Goal: Transaction & Acquisition: Purchase product/service

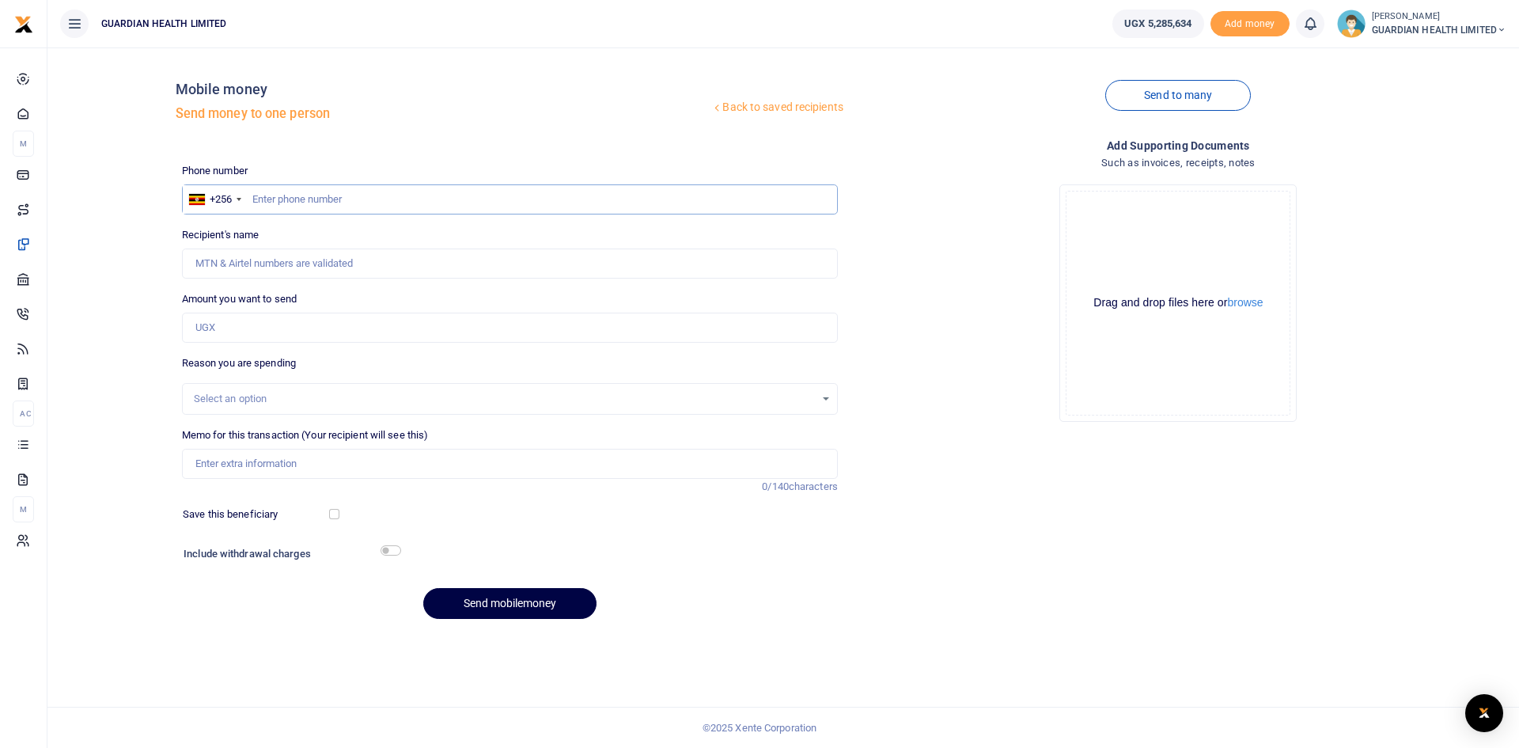
paste input "788475884"
type input "788475884"
click at [252, 199] on input "788475884" at bounding box center [510, 199] width 656 height 30
type input "Vanessa Angel Kampiire"
type input "788475884"
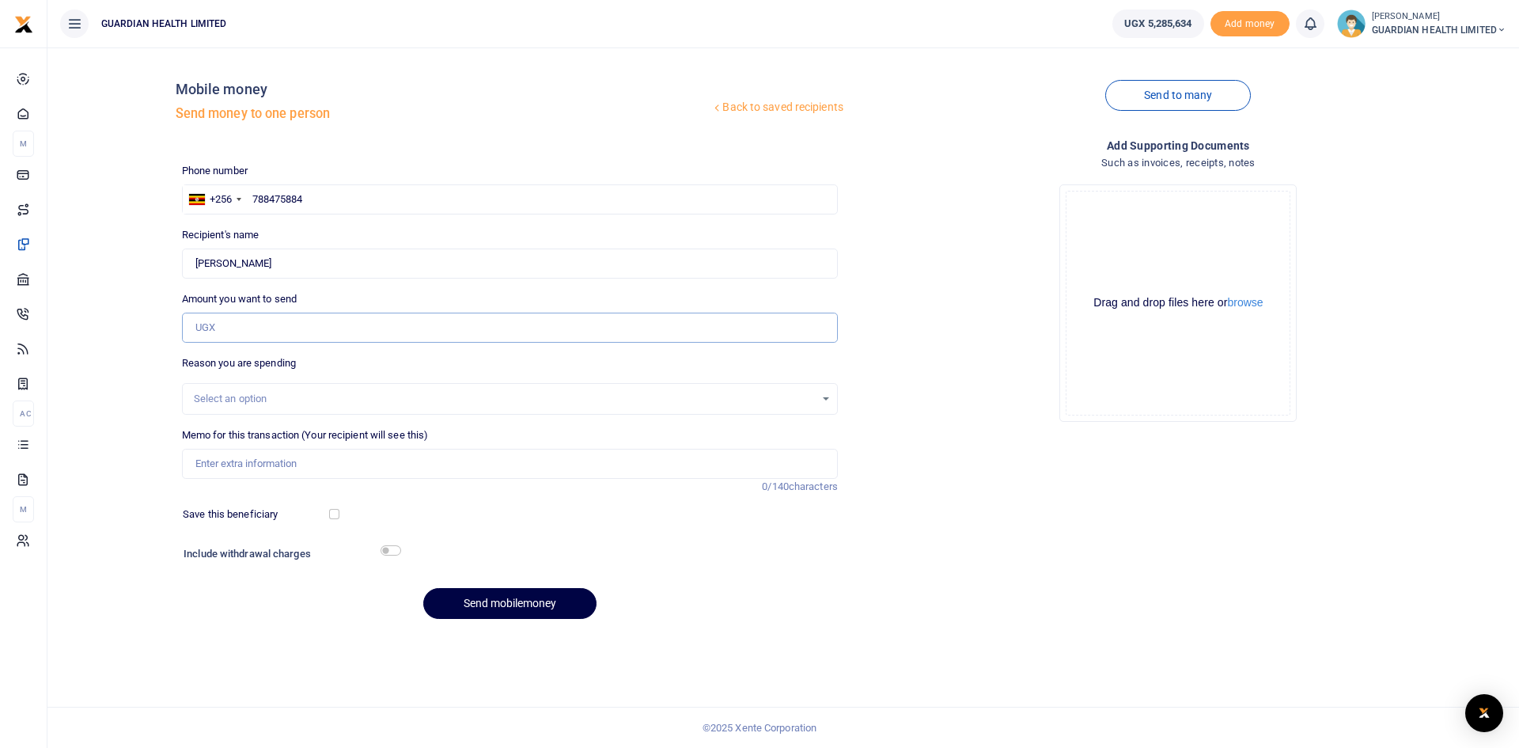
click at [233, 333] on input "Amount you want to send" at bounding box center [510, 328] width 656 height 30
type input "79,200"
click at [226, 463] on input "Memo for this transaction (Your recipient will see this)" at bounding box center [510, 464] width 656 height 30
type input "Kiruddu client refund"
click at [264, 391] on div "Select an option" at bounding box center [504, 399] width 621 height 16
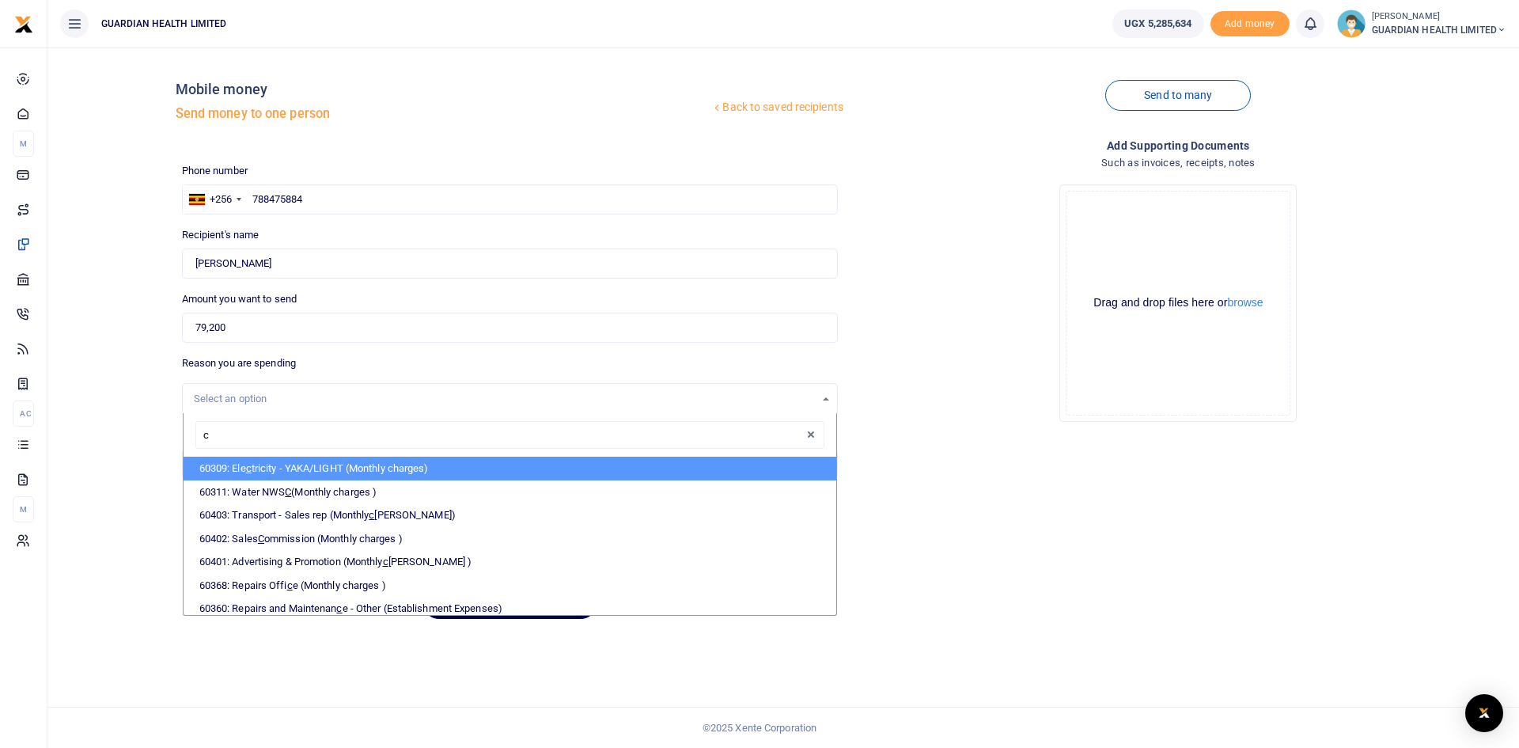
type input "cl"
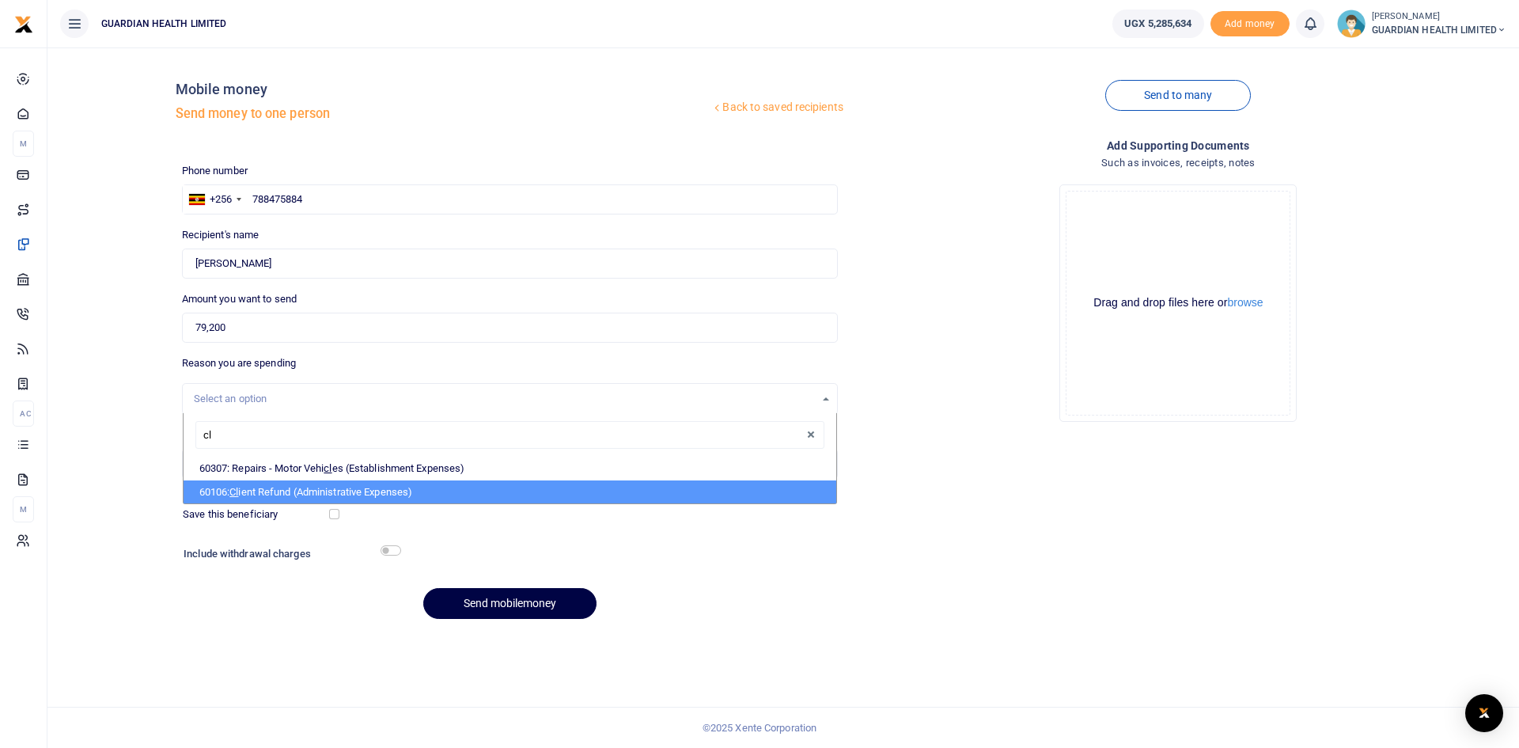
click at [305, 490] on li "60106: Cl ient Refund (Administrative Expenses)" at bounding box center [510, 492] width 653 height 24
select select "5411"
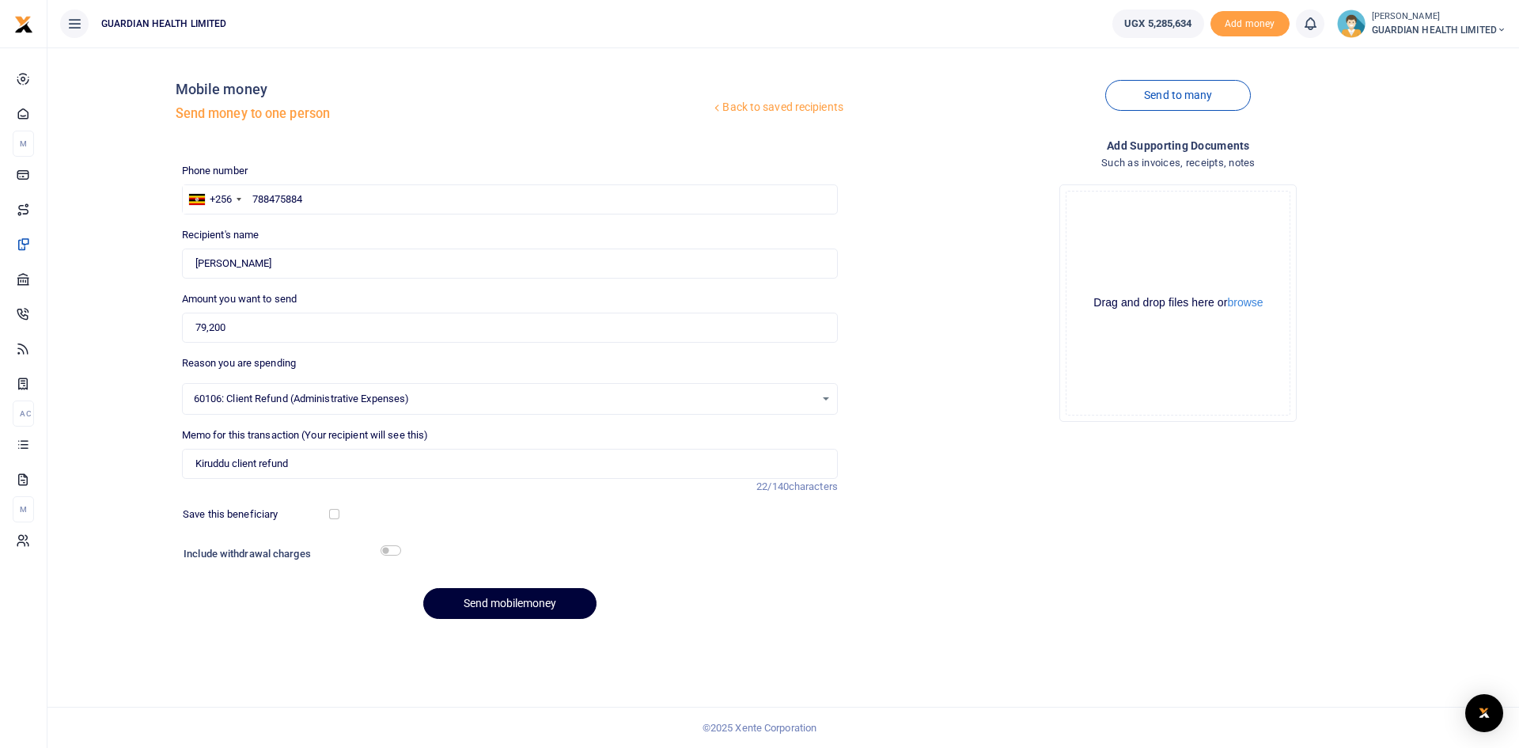
click at [528, 601] on button "Send mobilemoney" at bounding box center [509, 603] width 173 height 31
click at [325, 205] on input "text" at bounding box center [510, 199] width 656 height 30
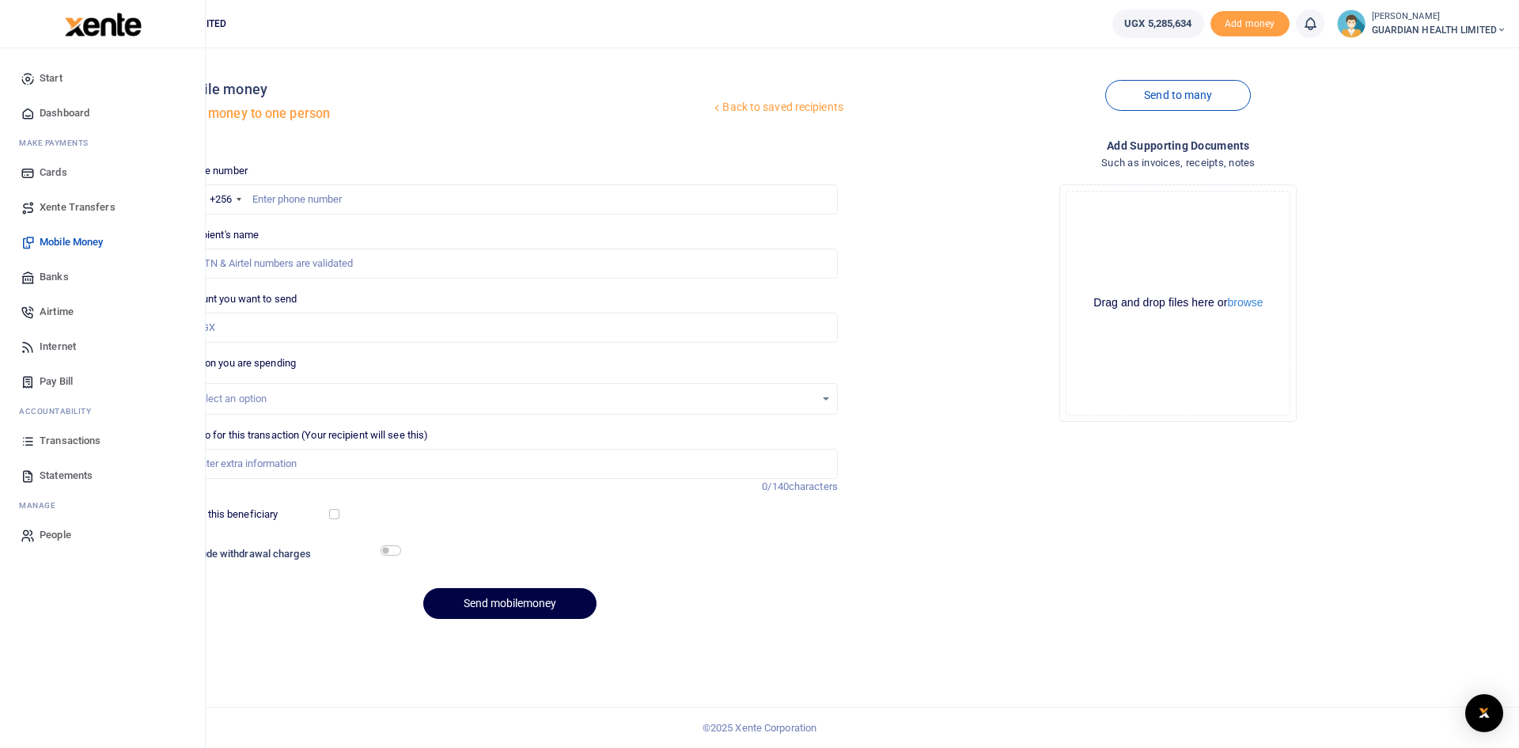
click at [74, 112] on span "Dashboard" at bounding box center [65, 113] width 50 height 16
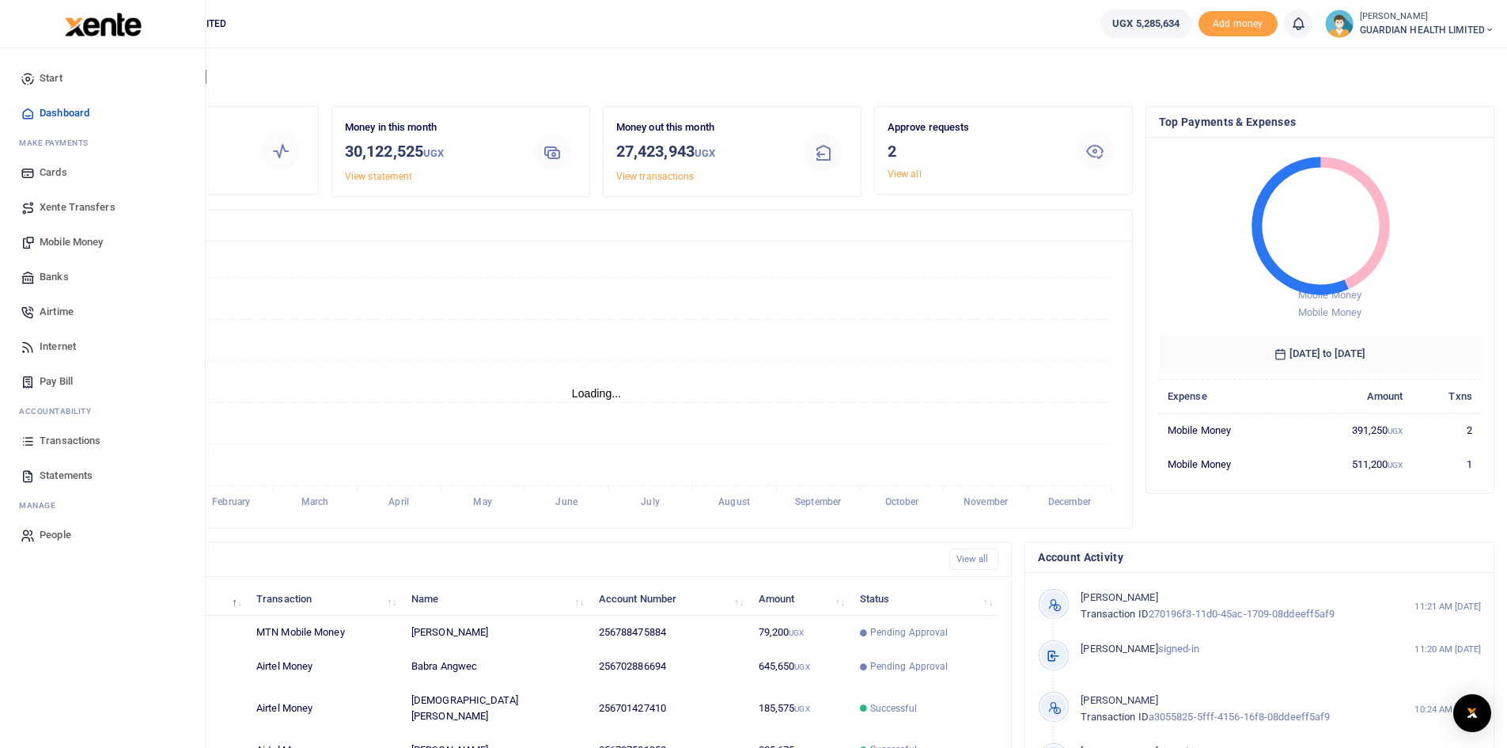
click at [45, 238] on span "Mobile Money" at bounding box center [71, 242] width 63 height 16
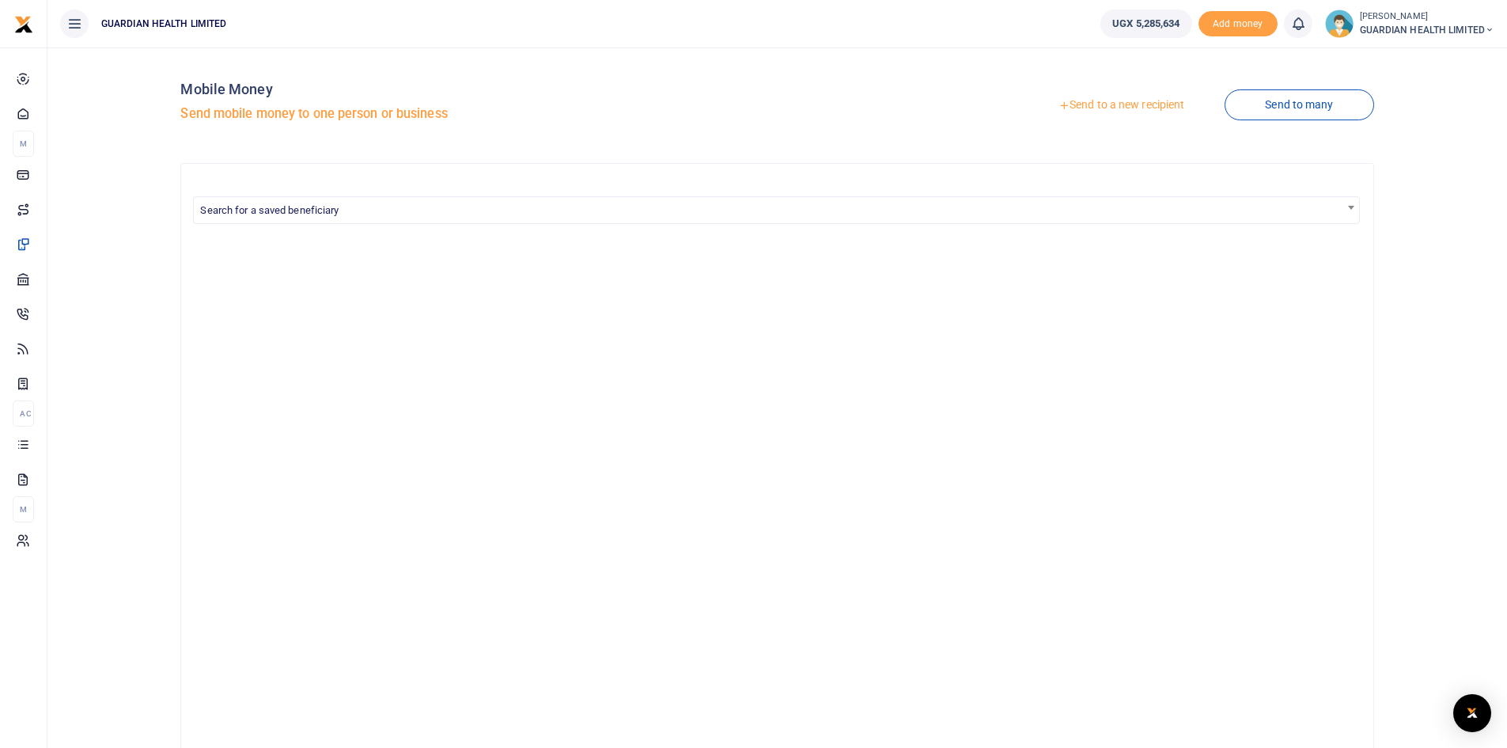
click at [1101, 102] on link "Send to a new recipient" at bounding box center [1121, 105] width 207 height 28
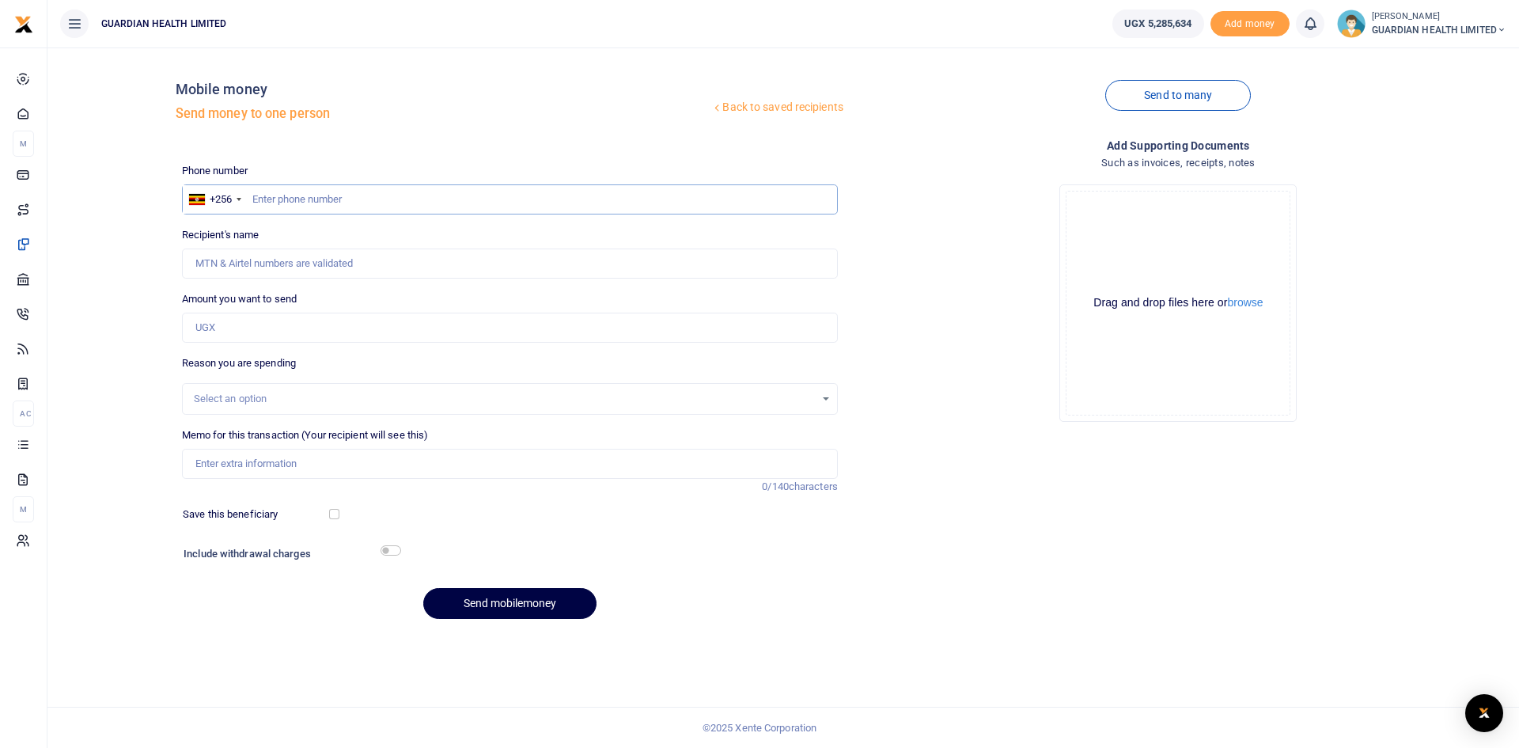
click at [356, 197] on input "text" at bounding box center [510, 199] width 656 height 30
type input "772408947"
type input "[PERSON_NAME]"
type input "772408947"
click at [221, 319] on input "Amount you want to send" at bounding box center [510, 328] width 656 height 30
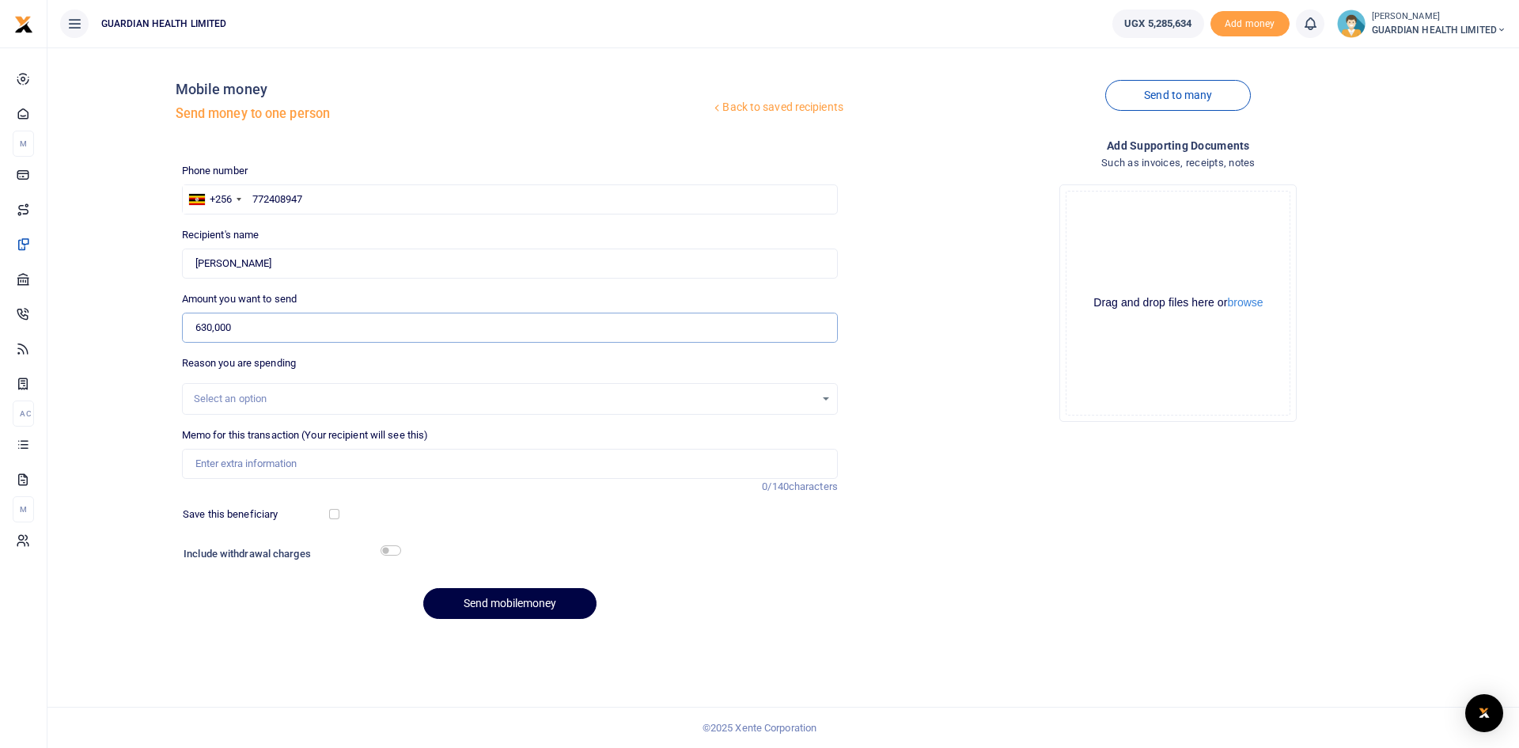
type input "630,000"
click at [460, 392] on div "Select an option" at bounding box center [504, 399] width 621 height 16
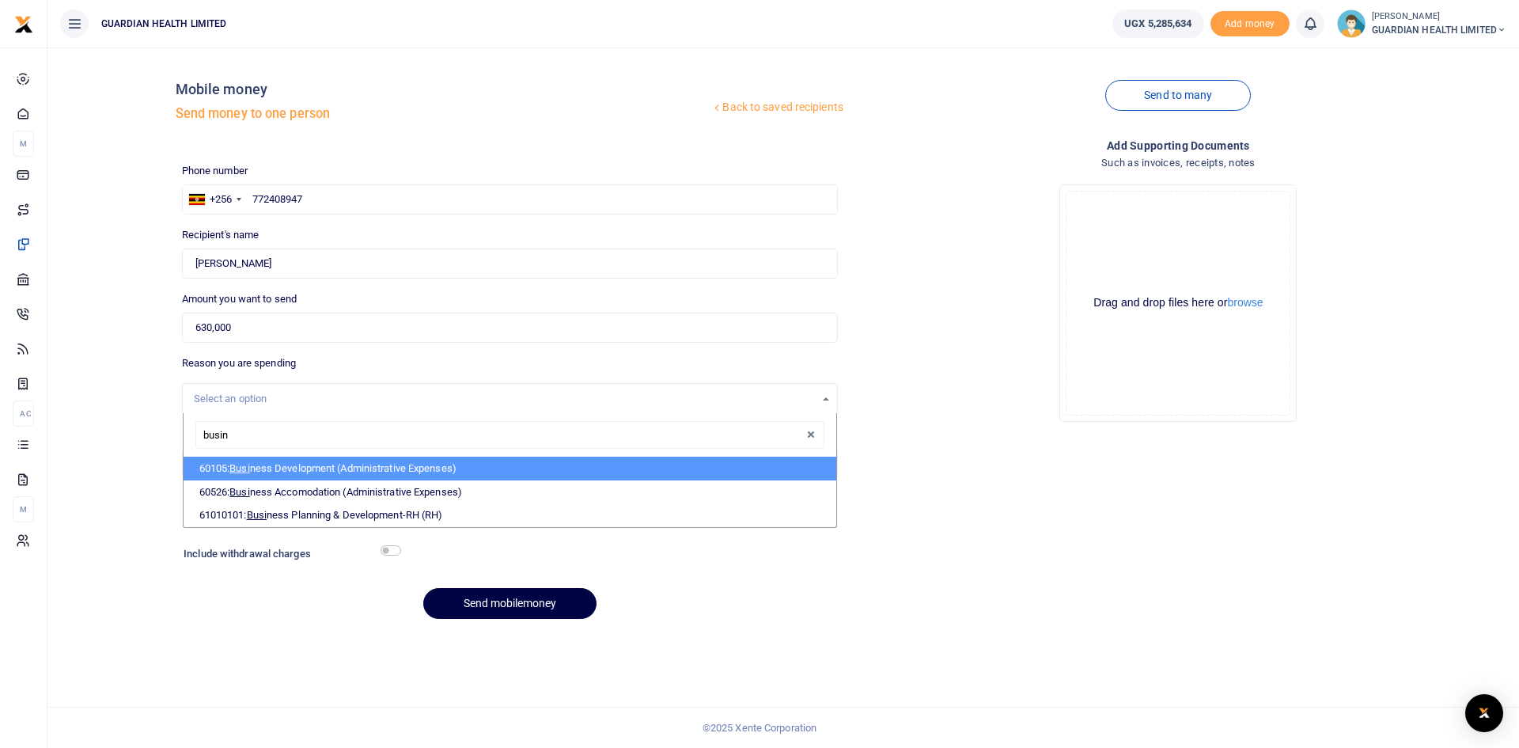
type input "busine"
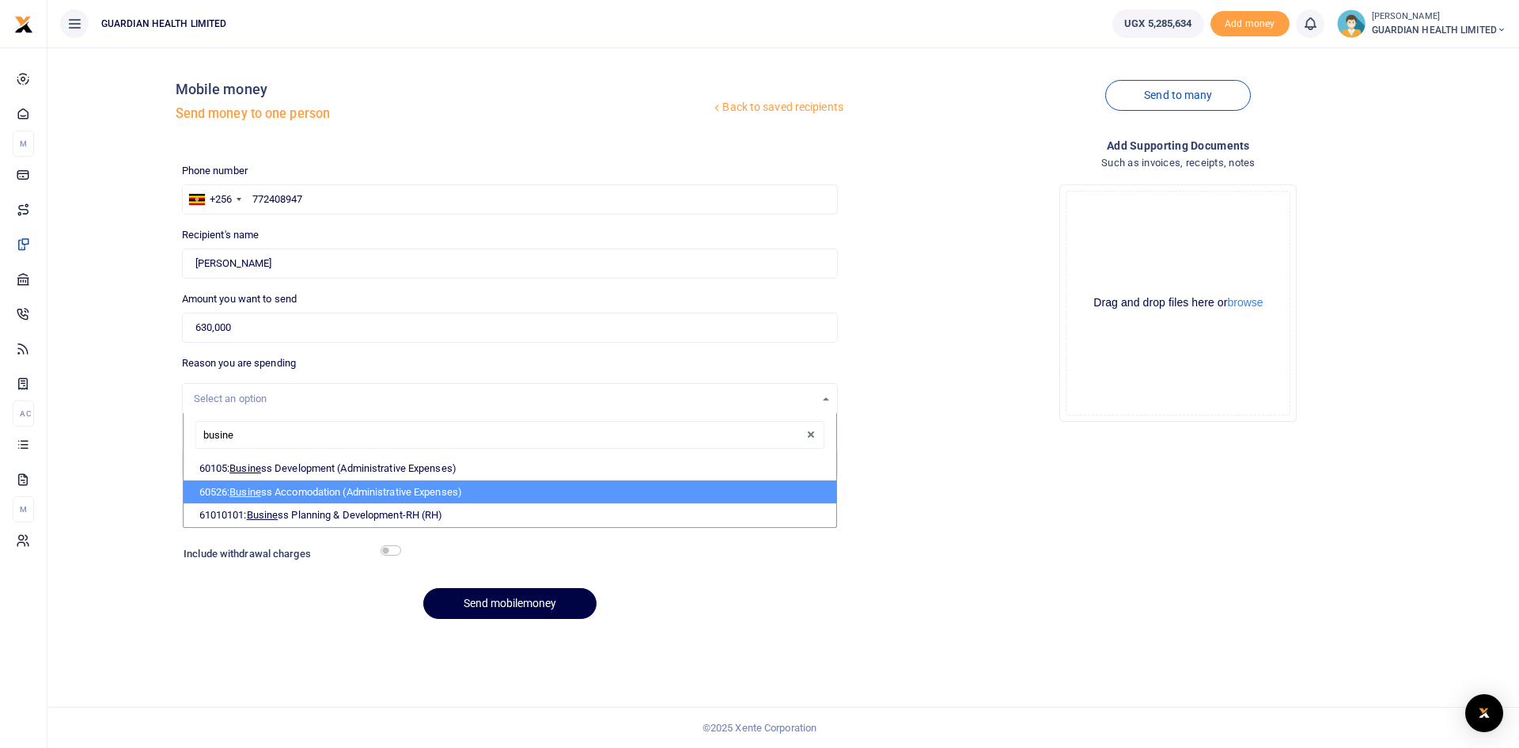
click at [363, 496] on li "60526: Busine ss Accomodation (Administrative Expenses)" at bounding box center [510, 492] width 653 height 24
select select "5435"
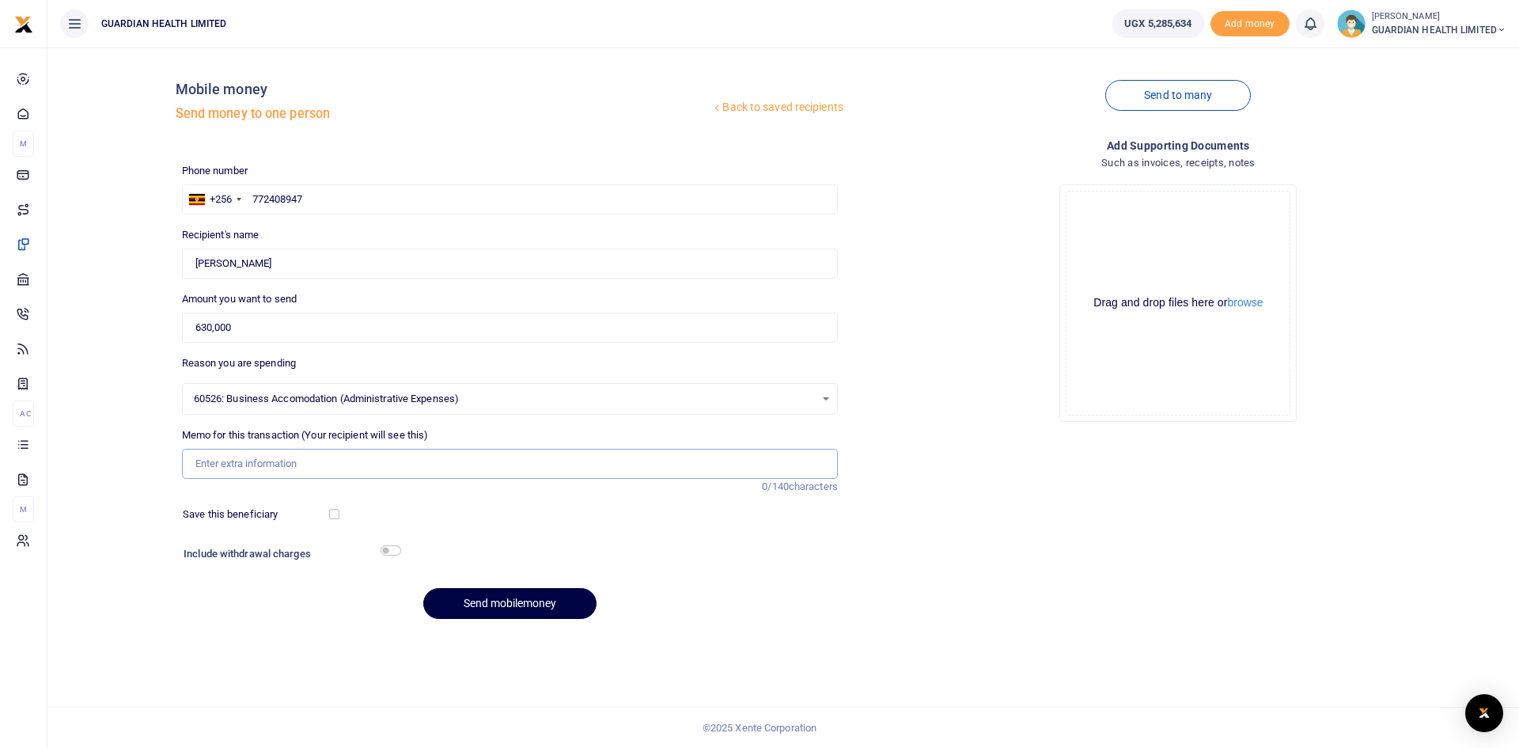
click at [267, 468] on input "Memo for this transaction (Your recipient will see this)" at bounding box center [510, 464] width 656 height 30
type input "Facilitation to Hoima for 4 days"
click at [332, 512] on input "checkbox" at bounding box center [334, 514] width 10 height 10
checkbox input "true"
click at [388, 552] on input "checkbox" at bounding box center [391, 550] width 21 height 10
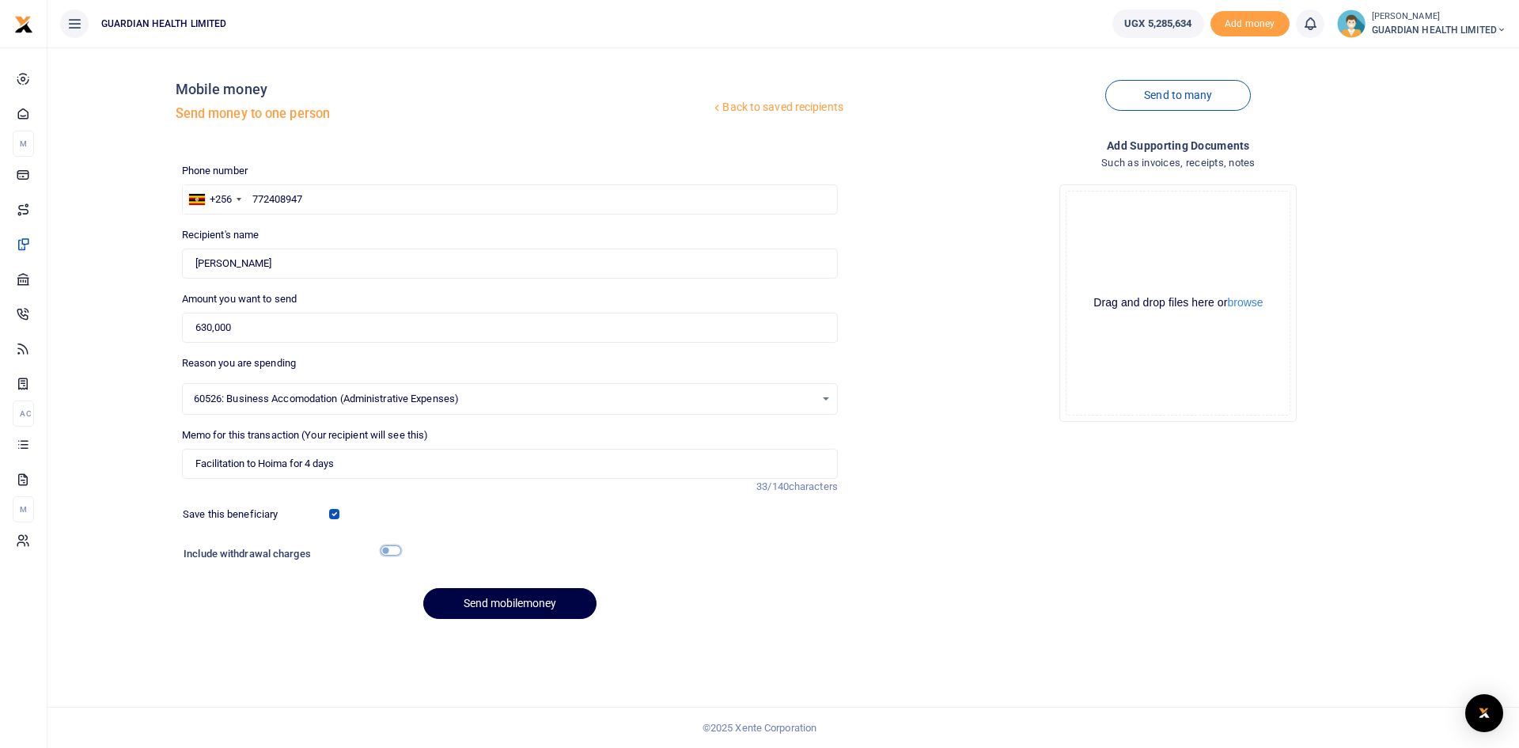
checkbox input "true"
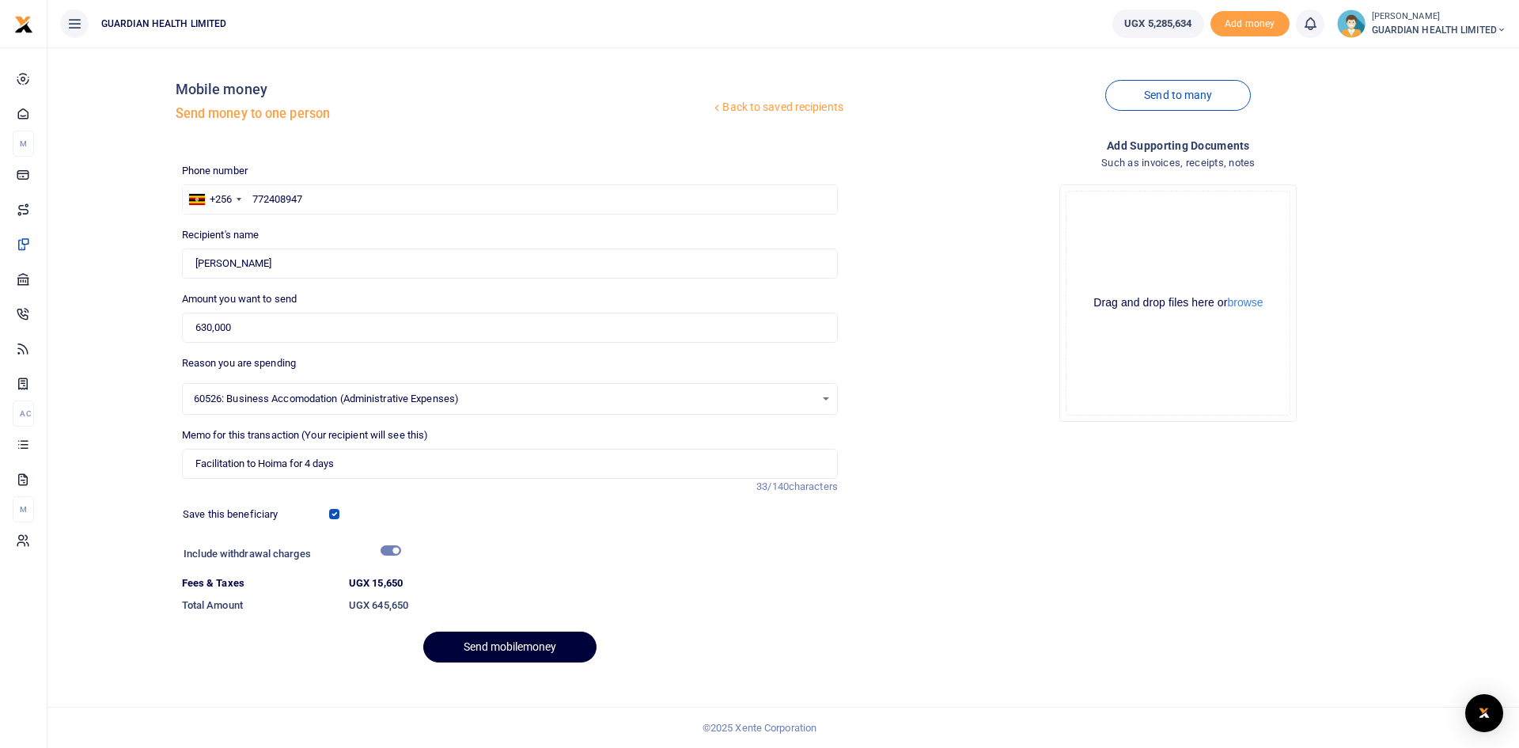
click at [479, 641] on button "Send mobilemoney" at bounding box center [509, 646] width 173 height 31
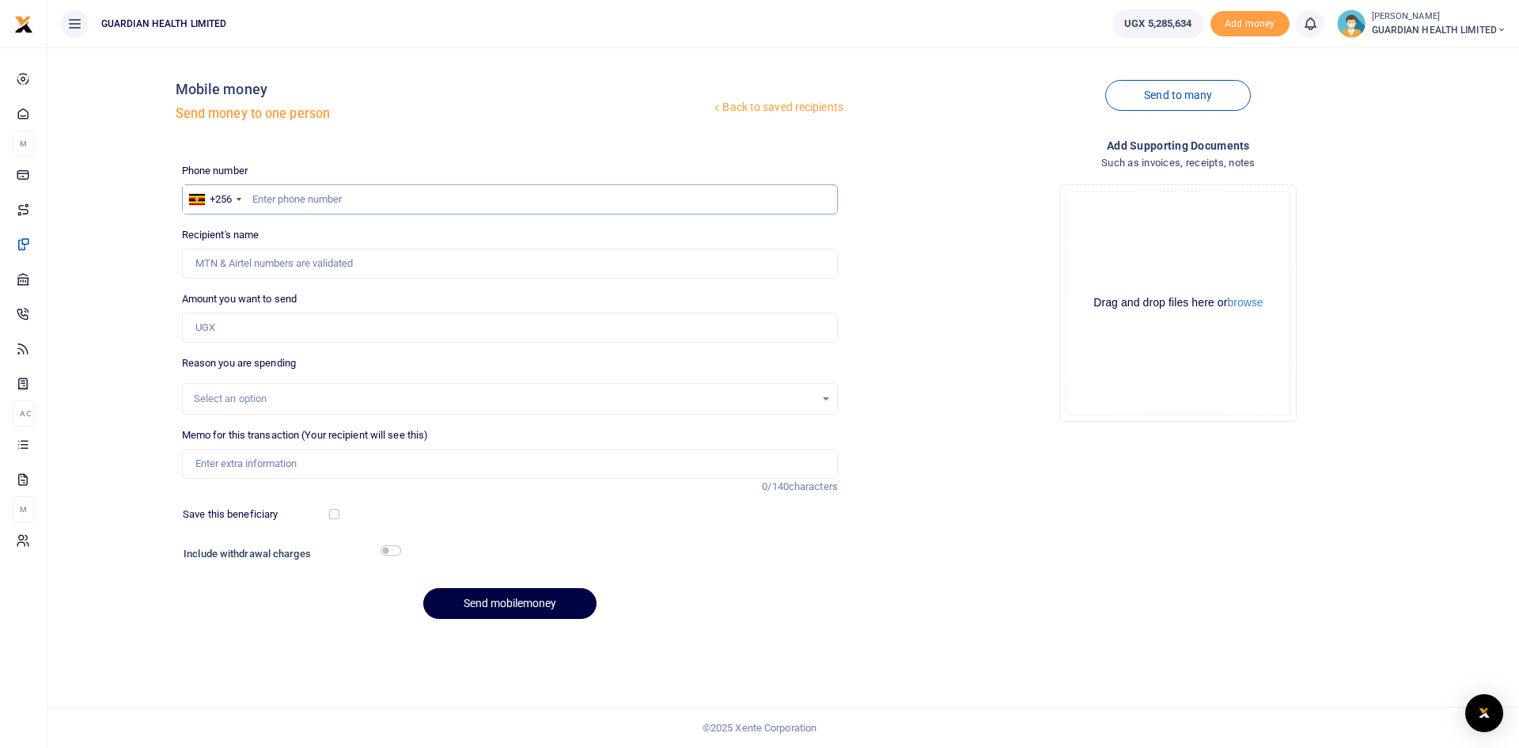
click at [329, 191] on input "text" at bounding box center [510, 199] width 656 height 30
type input "776987009"
click at [241, 336] on input "Amount you want to send" at bounding box center [510, 328] width 656 height 30
type input "Mulei Charles"
type input "7,500"
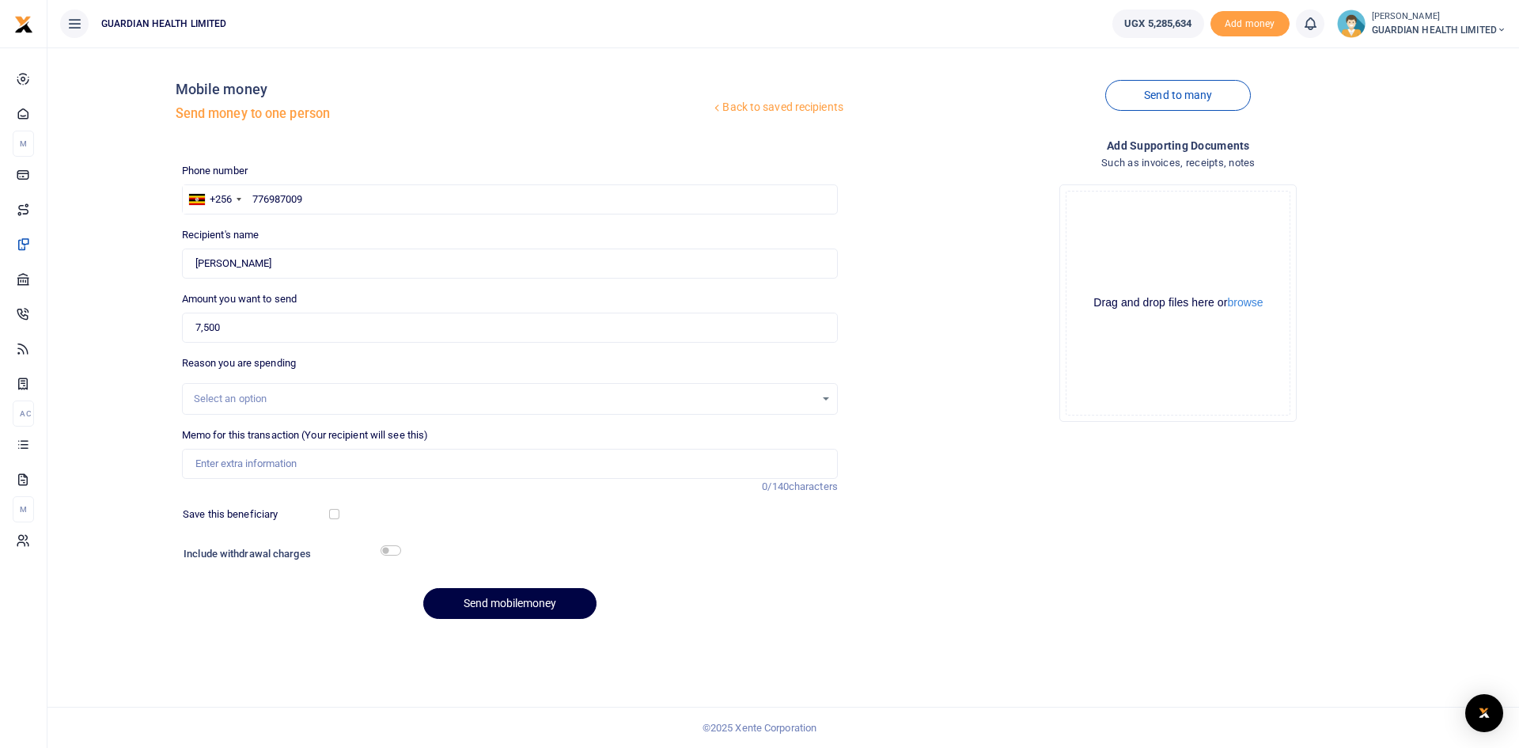
click at [244, 392] on div "Select an option" at bounding box center [504, 399] width 621 height 16
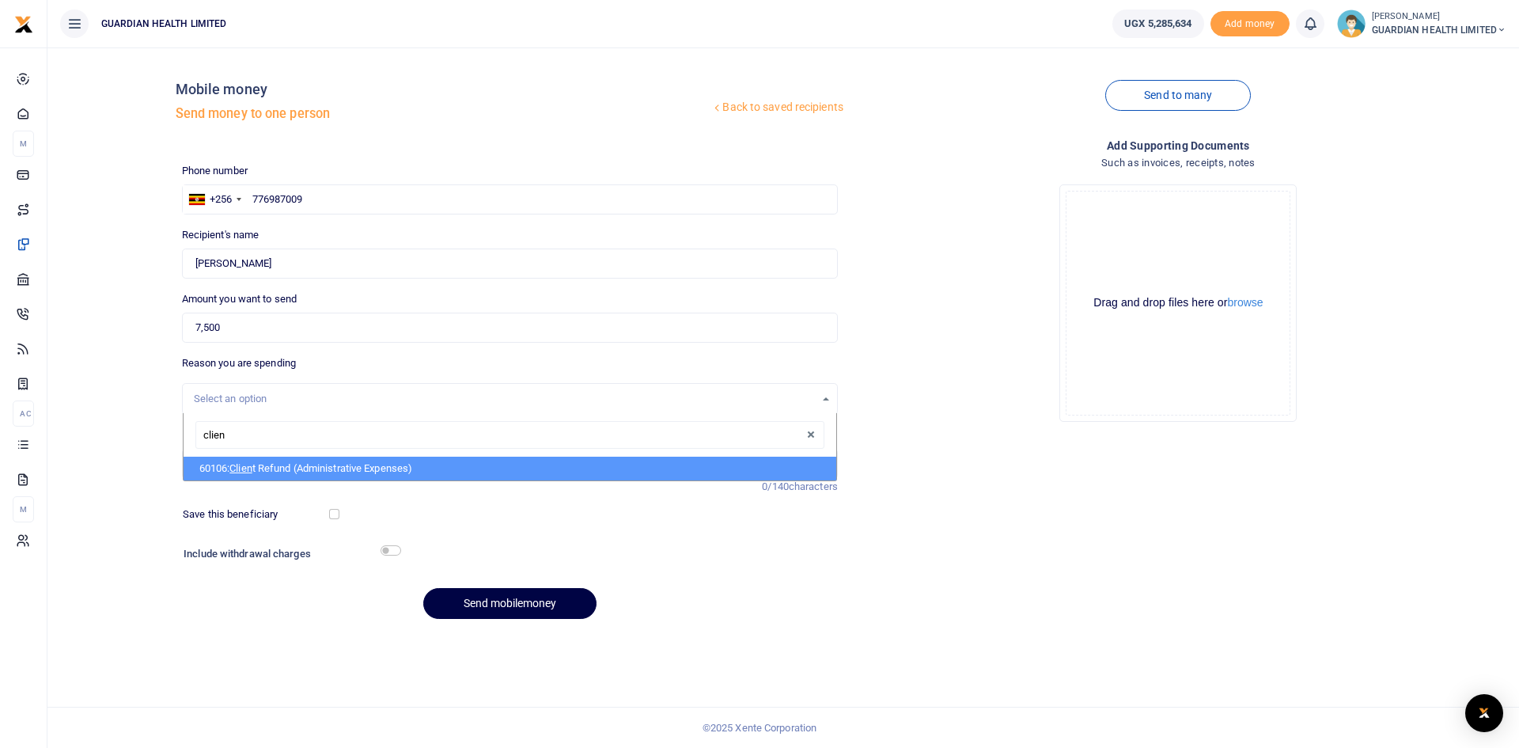
type input "client"
click at [256, 468] on span "Client" at bounding box center [242, 468] width 26 height 12
select select "5411"
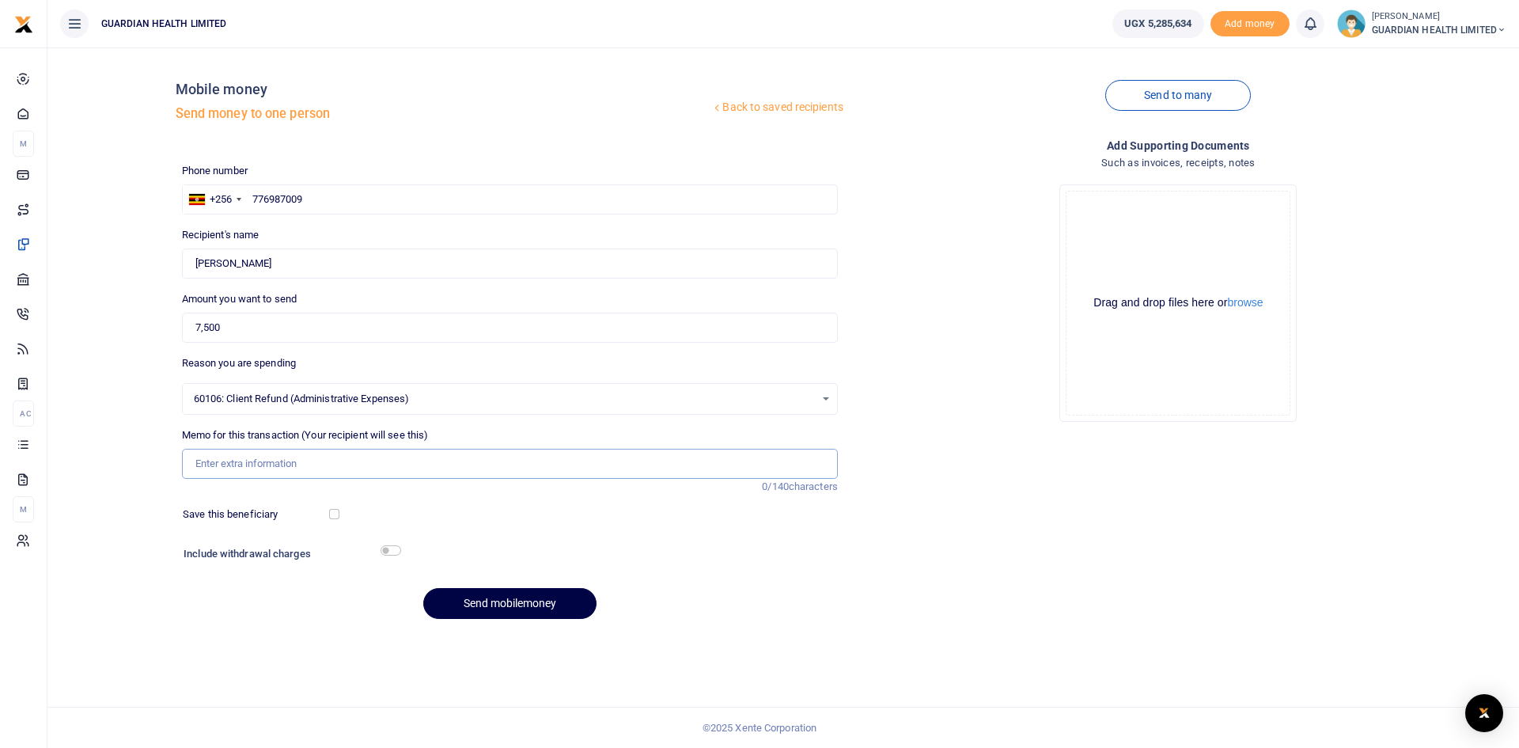
click at [267, 459] on input "Memo for this transaction (Your recipient will see this)" at bounding box center [510, 464] width 656 height 30
type input "Mbale client refund"
click at [336, 512] on input "checkbox" at bounding box center [334, 514] width 10 height 10
checkbox input "true"
click at [389, 551] on input "checkbox" at bounding box center [391, 550] width 21 height 10
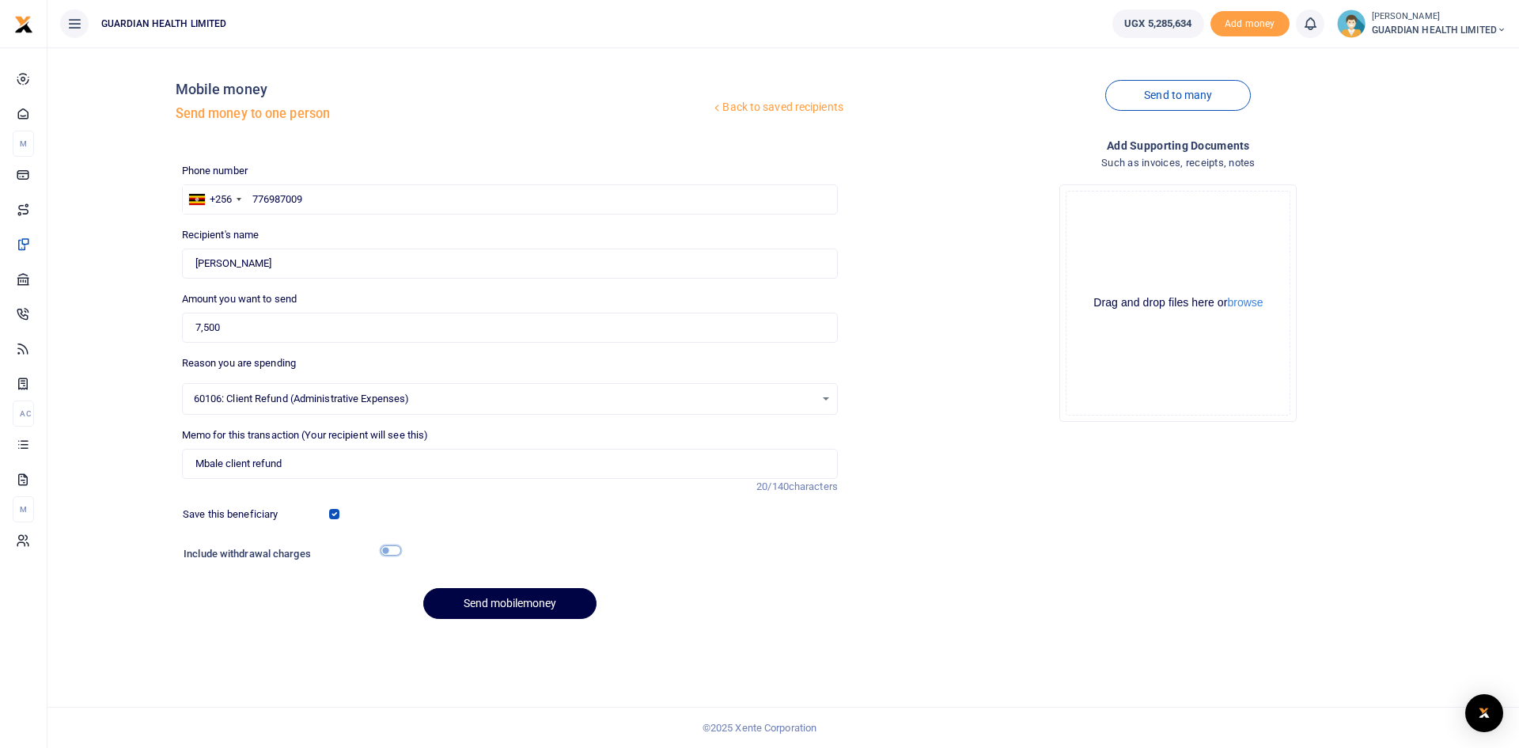
checkbox input "true"
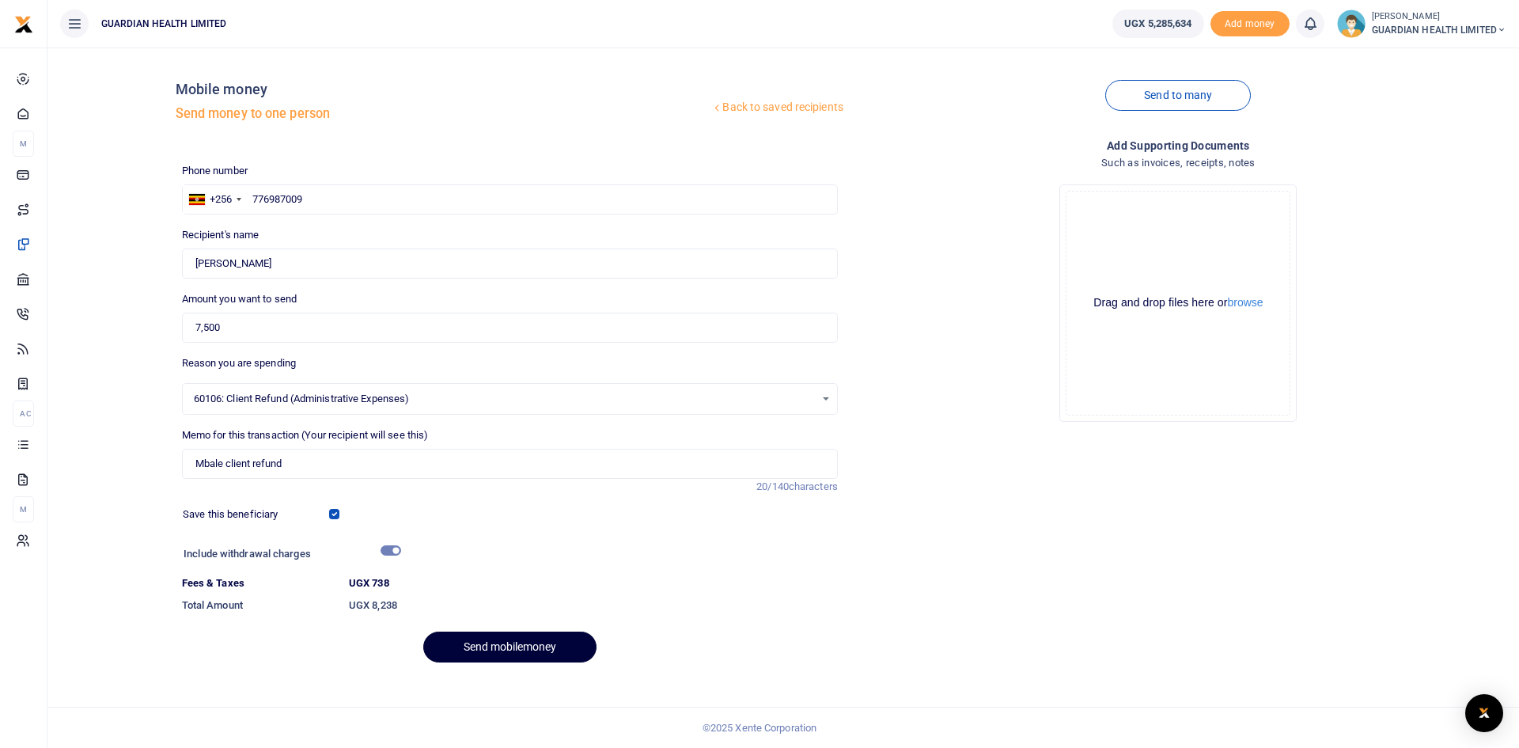
click at [549, 656] on button "Send mobilemoney" at bounding box center [509, 646] width 173 height 31
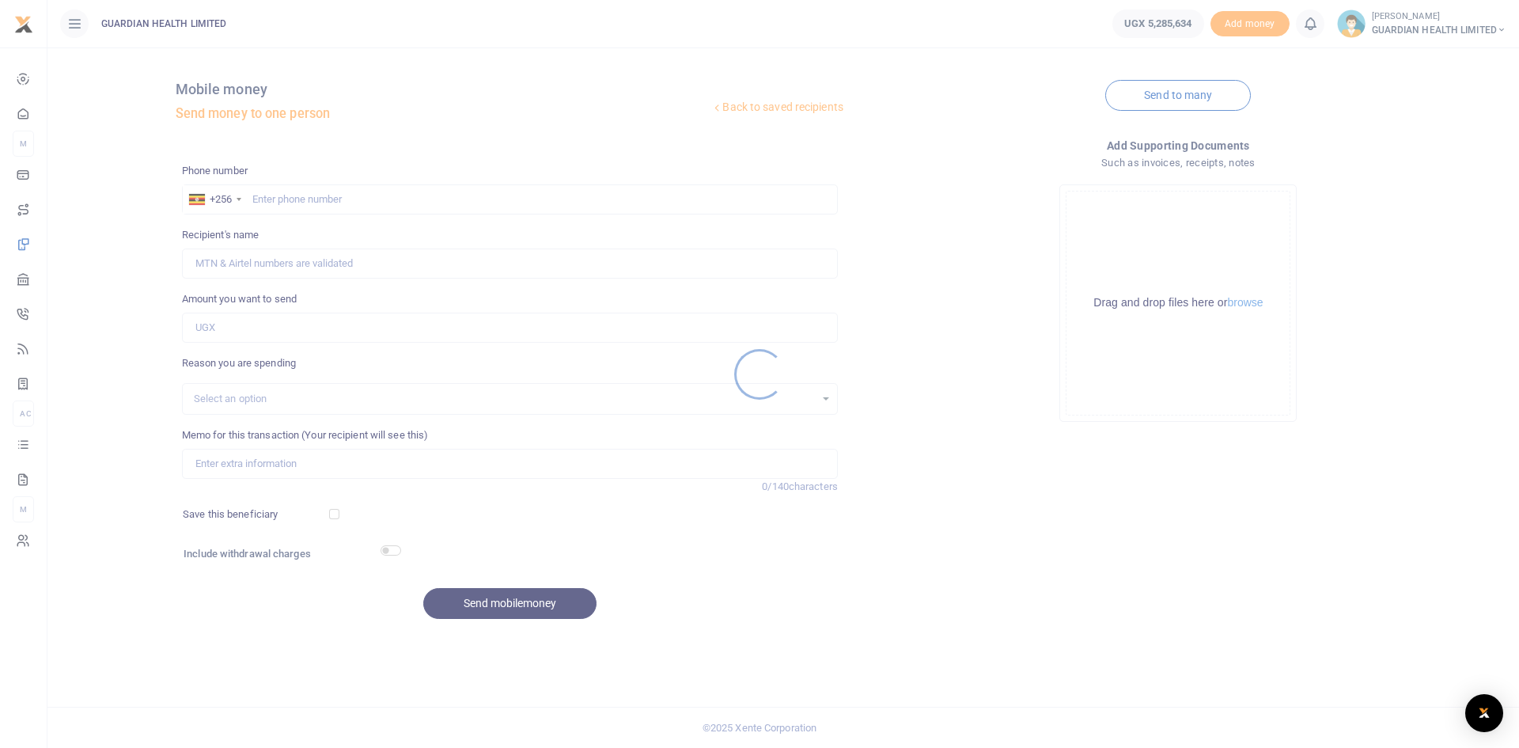
click at [349, 197] on div at bounding box center [759, 374] width 1519 height 748
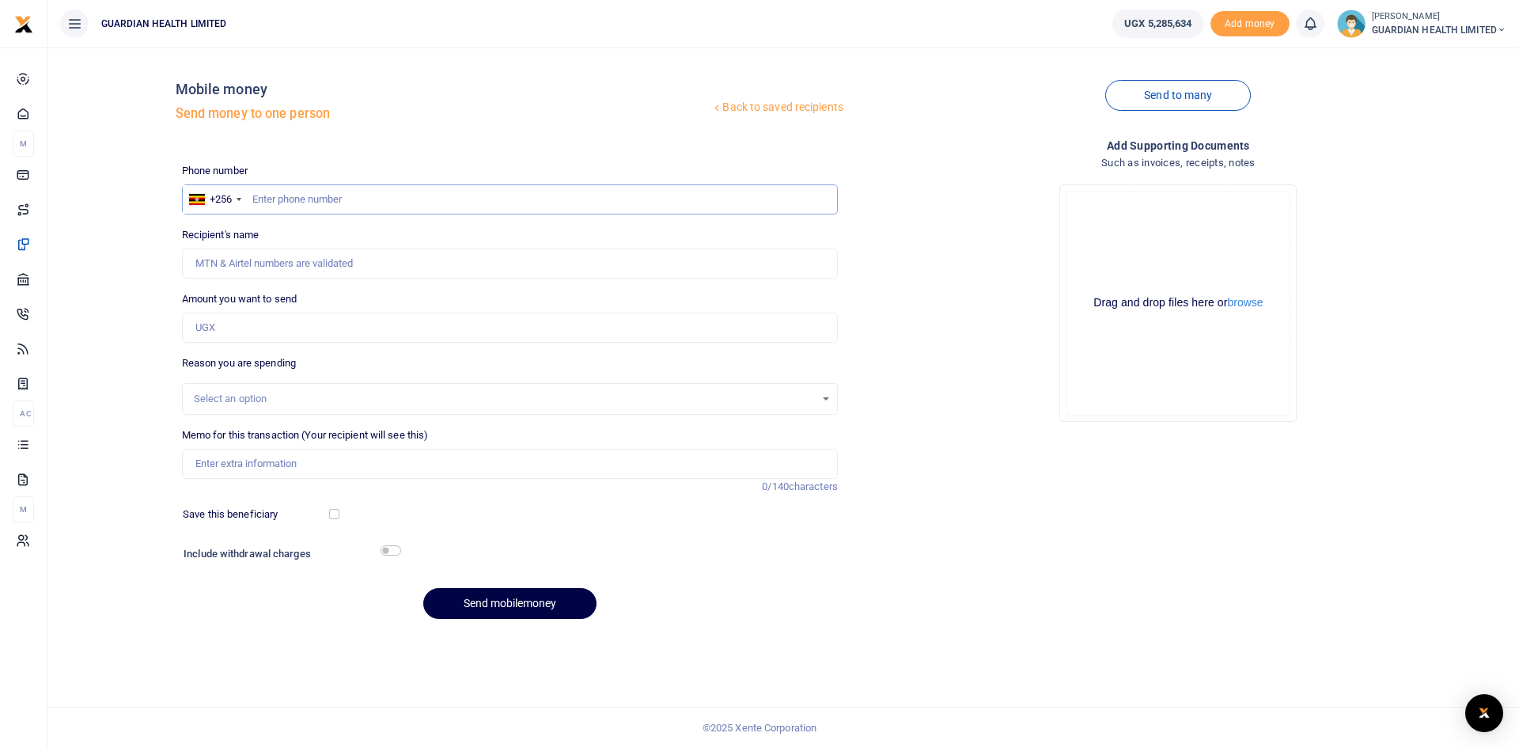
click at [339, 201] on input "text" at bounding box center [510, 199] width 656 height 30
paste input "0755223215"
click at [256, 196] on input "0755223215" at bounding box center [510, 199] width 656 height 30
type input "755223215"
click at [230, 329] on input "Amount you want to send" at bounding box center [510, 328] width 656 height 30
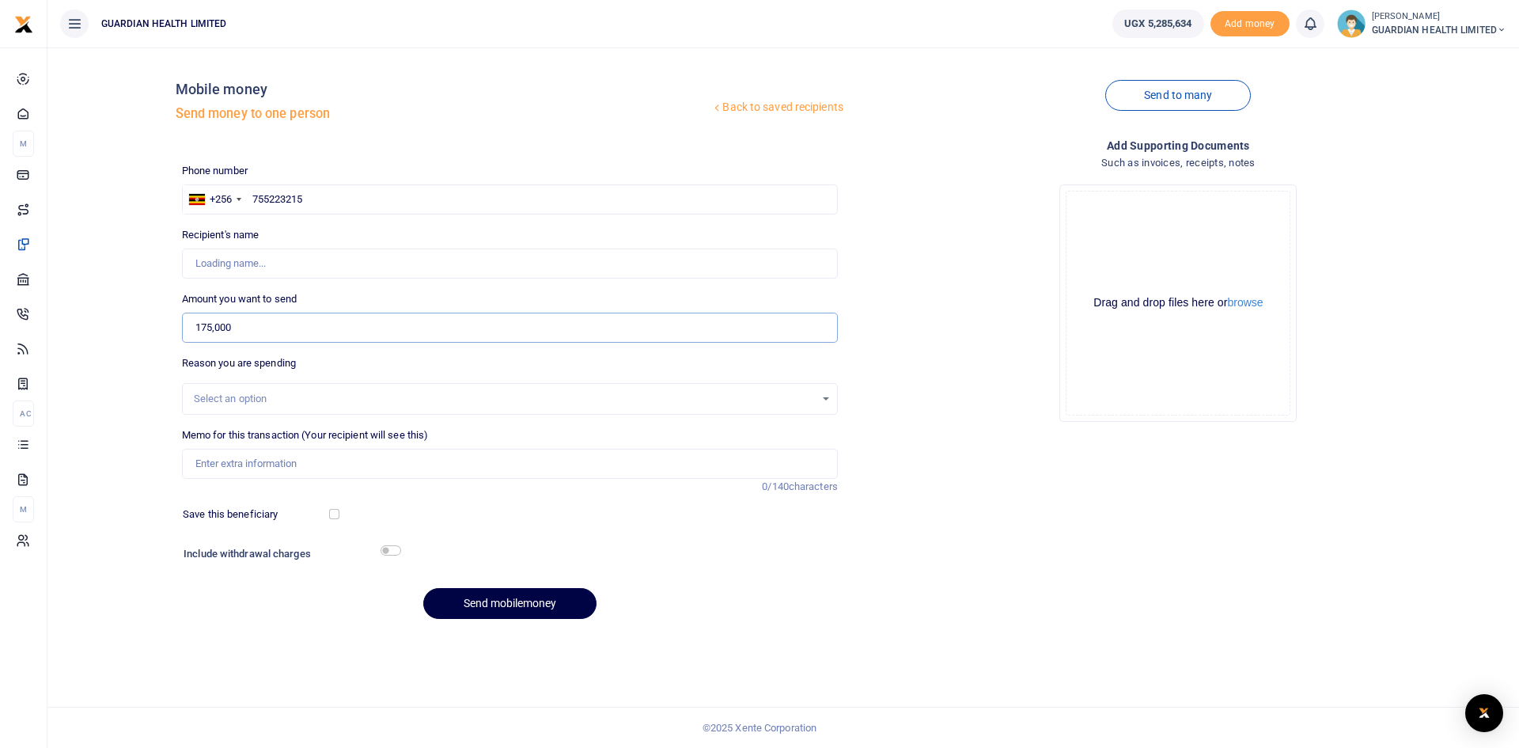
type input "175,000"
click at [271, 401] on div "Select an option" at bounding box center [504, 399] width 621 height 16
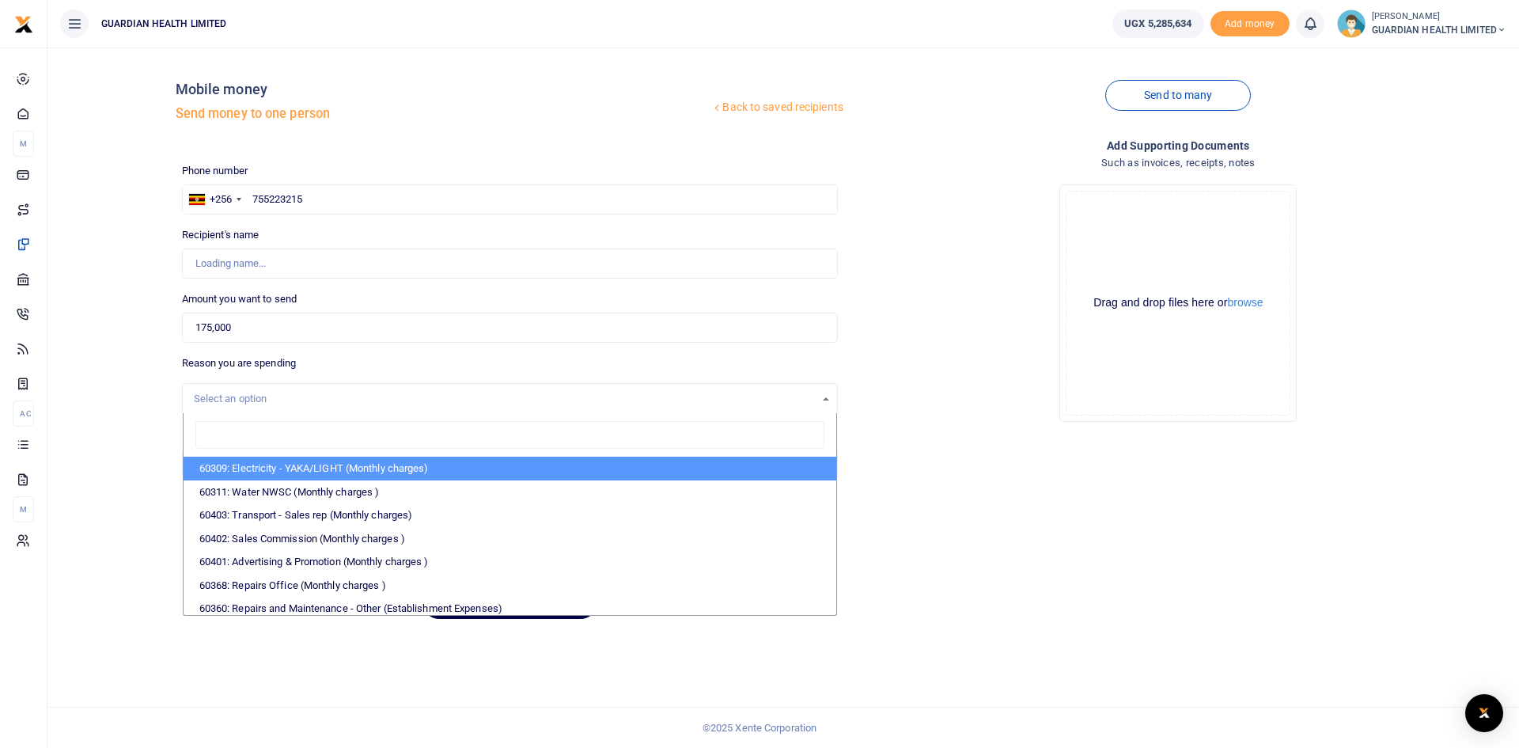
click at [271, 401] on div "Select an option" at bounding box center [504, 399] width 621 height 16
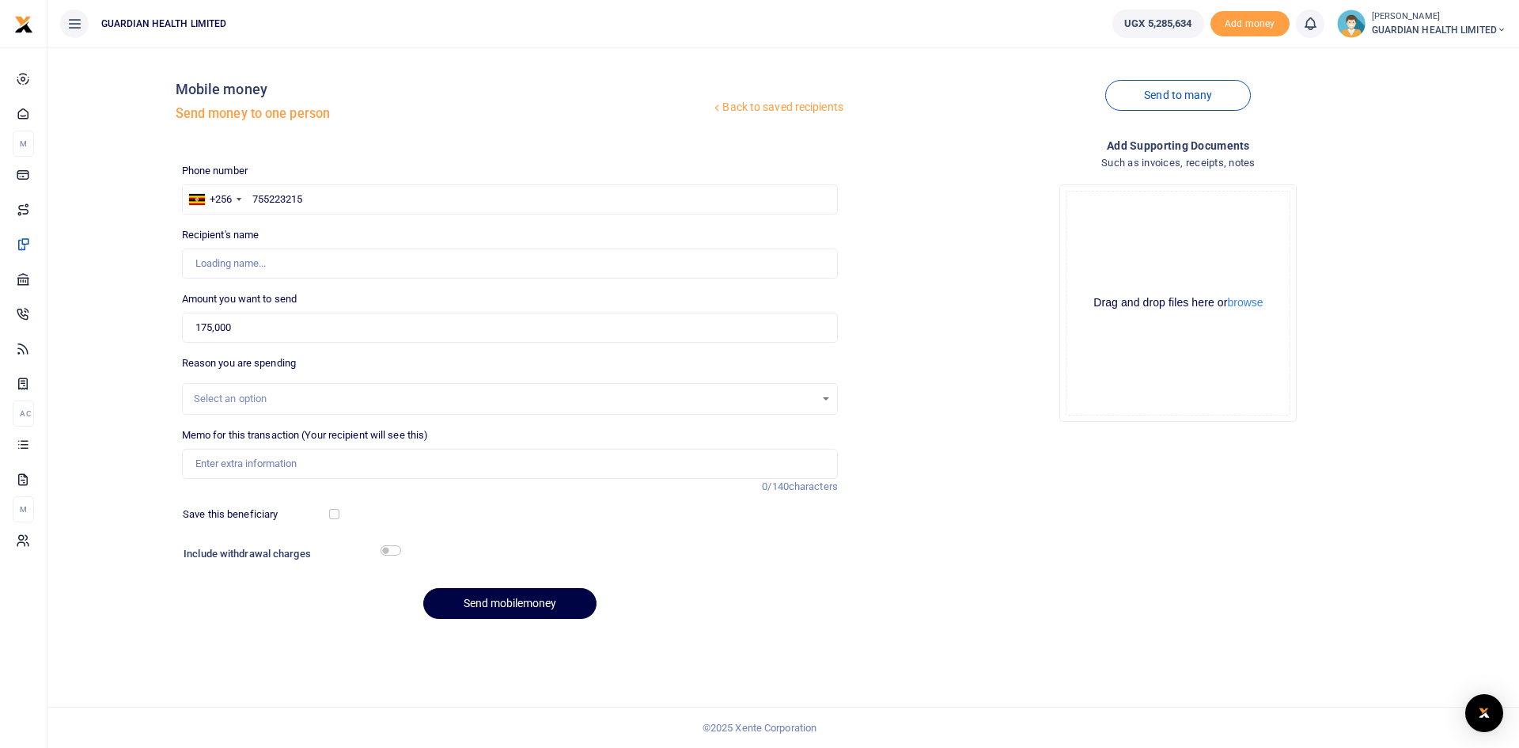
type input "Rogers Nsumba"
click at [271, 401] on div "Select an option" at bounding box center [504, 399] width 621 height 16
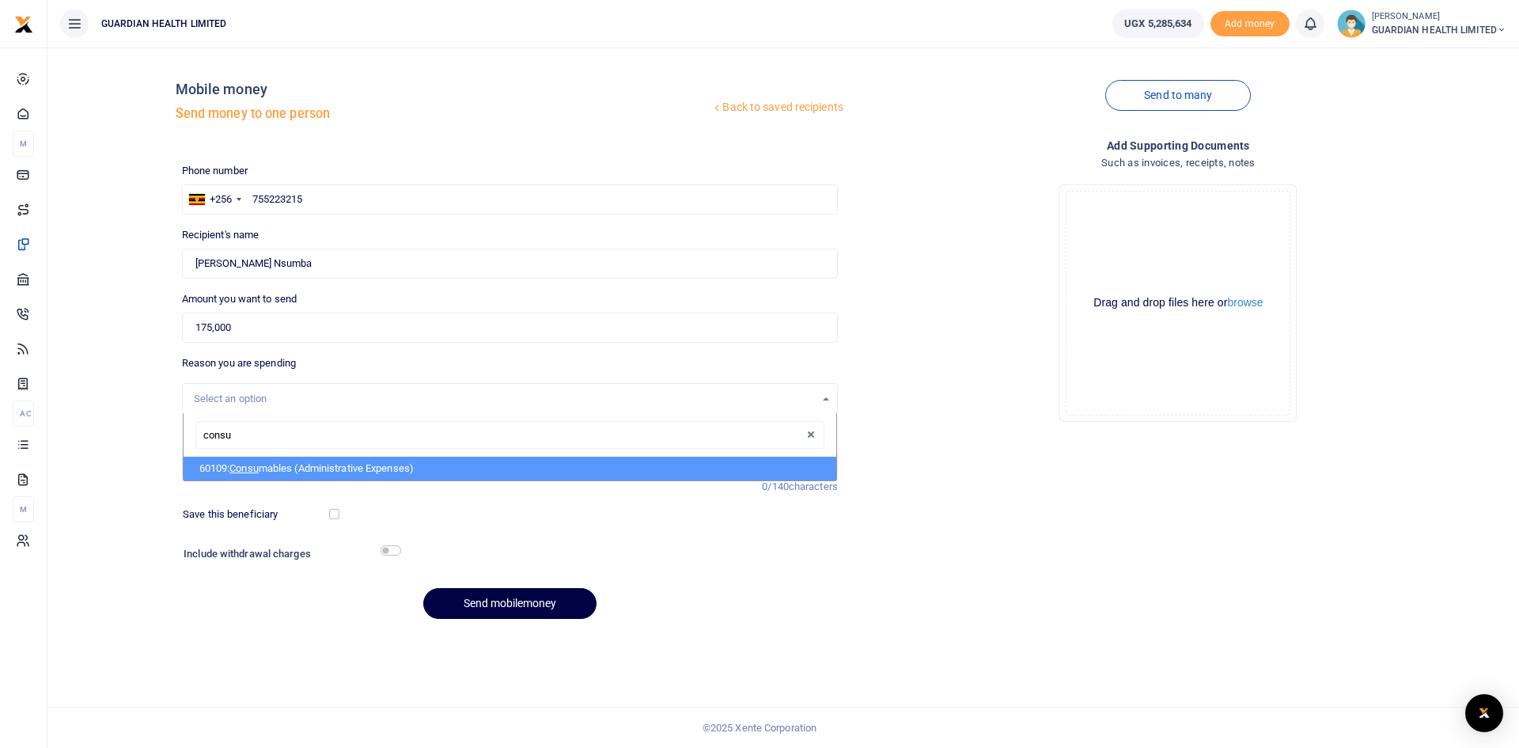
type input "consum"
click at [325, 466] on li "60109: Consum ables (Administrative Expenses)" at bounding box center [510, 469] width 653 height 24
select select "5428"
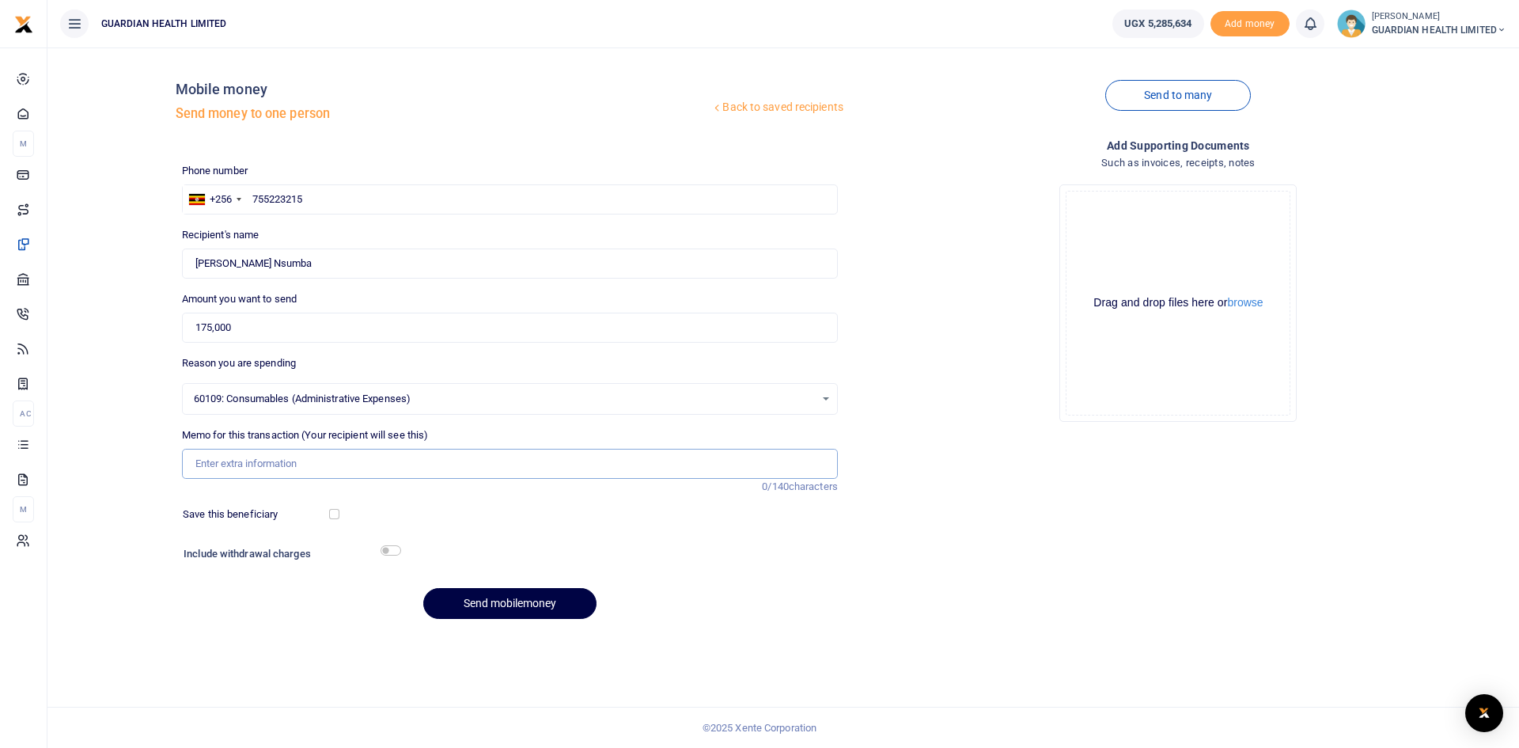
click at [267, 462] on input "Memo for this transaction (Your recipient will see this)" at bounding box center [510, 464] width 656 height 30
type input "Ceiling cleaning ladder"
click at [334, 514] on input "checkbox" at bounding box center [334, 514] width 10 height 10
checkbox input "true"
click at [386, 551] on input "checkbox" at bounding box center [391, 550] width 21 height 10
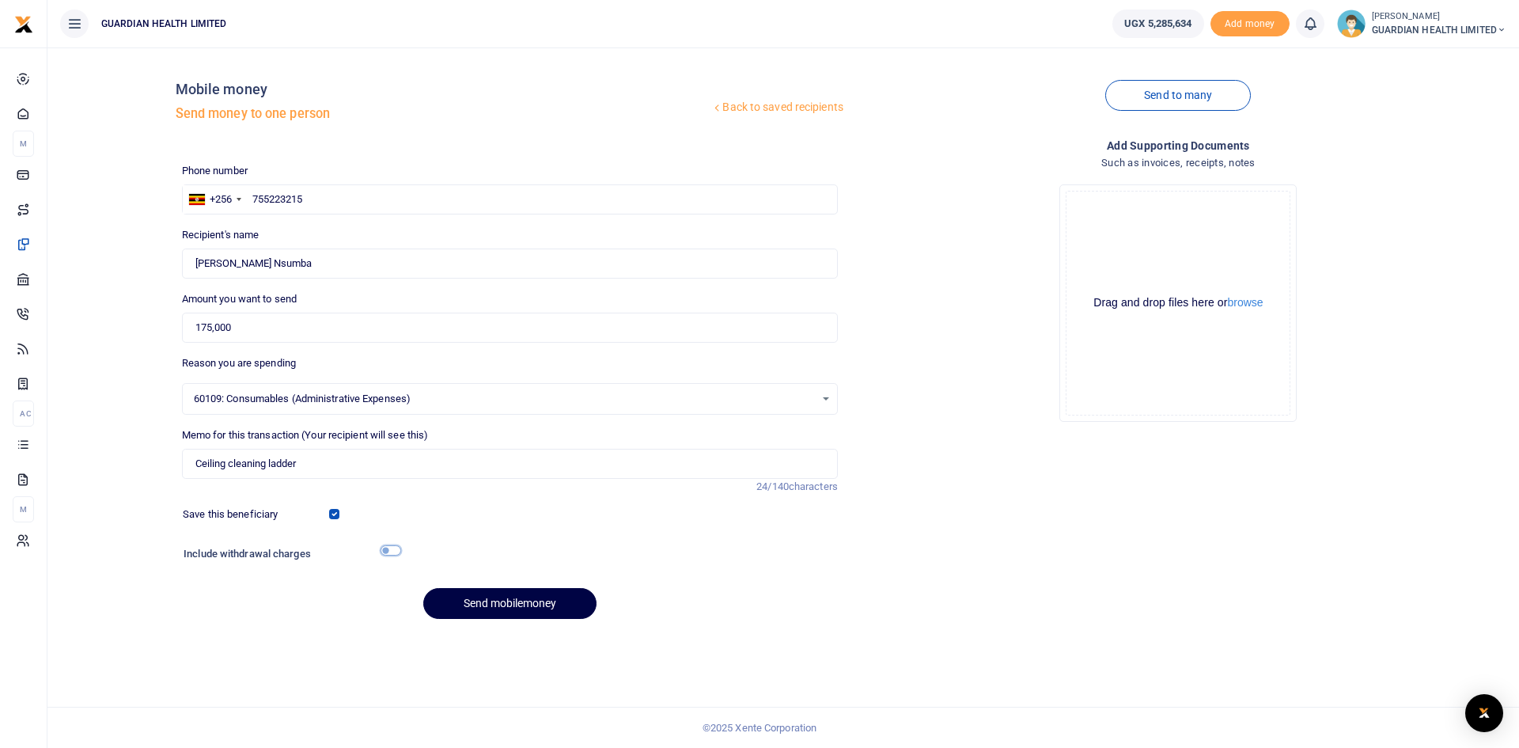
checkbox input "true"
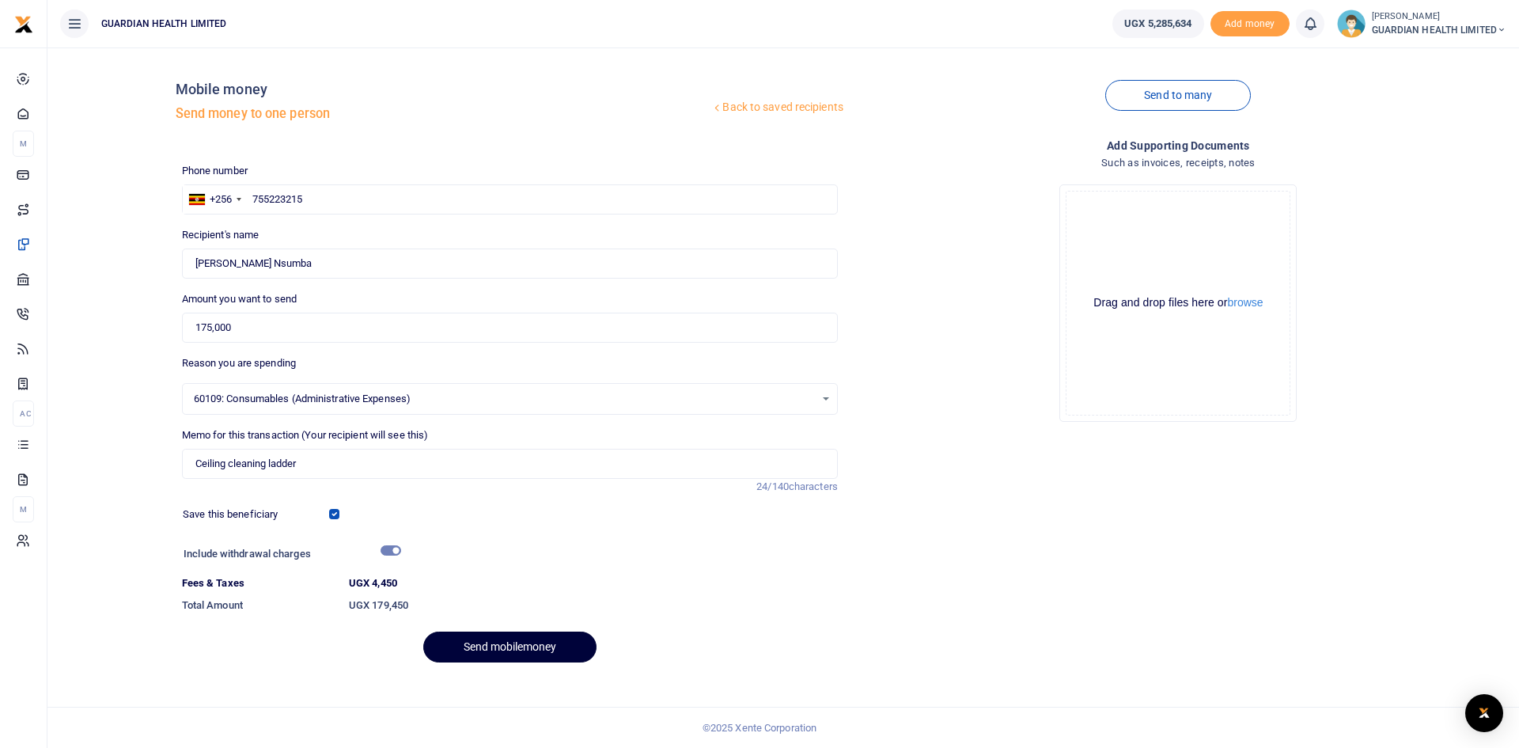
click at [483, 646] on button "Send mobilemoney" at bounding box center [509, 646] width 173 height 31
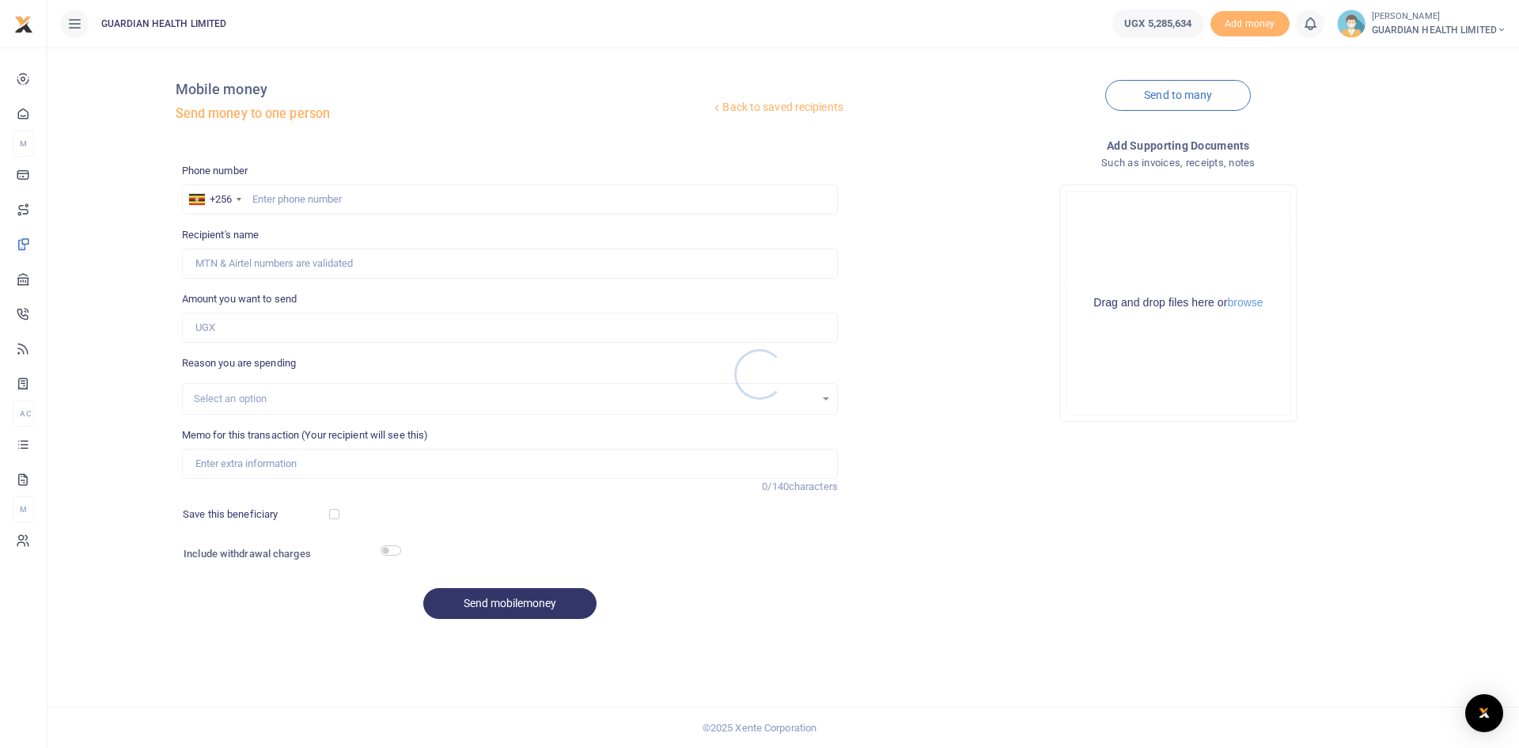
click at [354, 199] on div at bounding box center [759, 374] width 1519 height 748
click at [332, 201] on input "text" at bounding box center [510, 199] width 656 height 30
click at [366, 195] on input "text" at bounding box center [510, 199] width 656 height 30
type input "7898444274"
type input "Kabera Laurence"
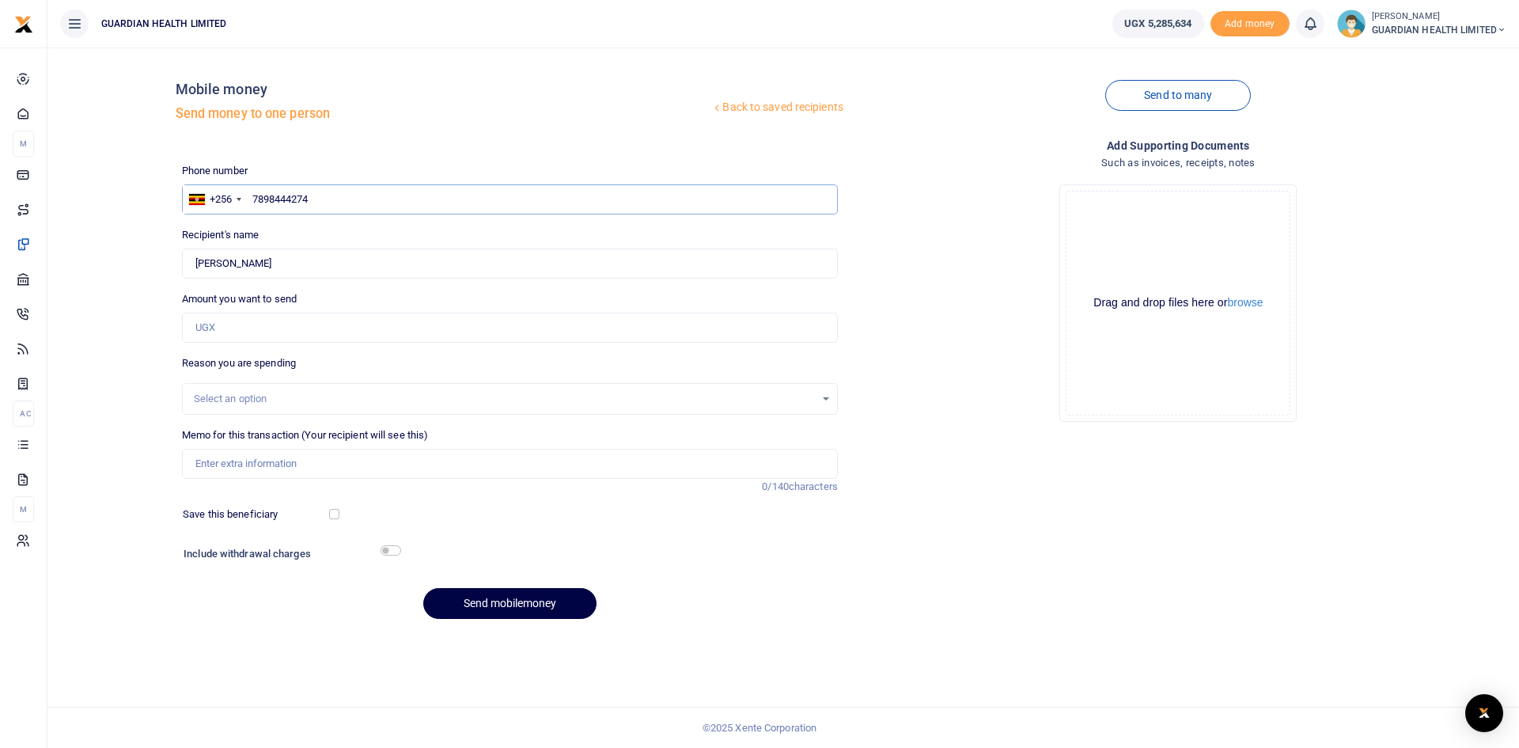
type input "7898444274"
click at [227, 329] on input "Amount you want to send" at bounding box center [510, 328] width 656 height 30
type input "176,000"
drag, startPoint x: 320, startPoint y: 193, endPoint x: 172, endPoint y: 189, distance: 148.0
click at [172, 189] on div "Back to saved recipients Mobile money Send money to one person Send to many Pho…" at bounding box center [783, 345] width 1459 height 571
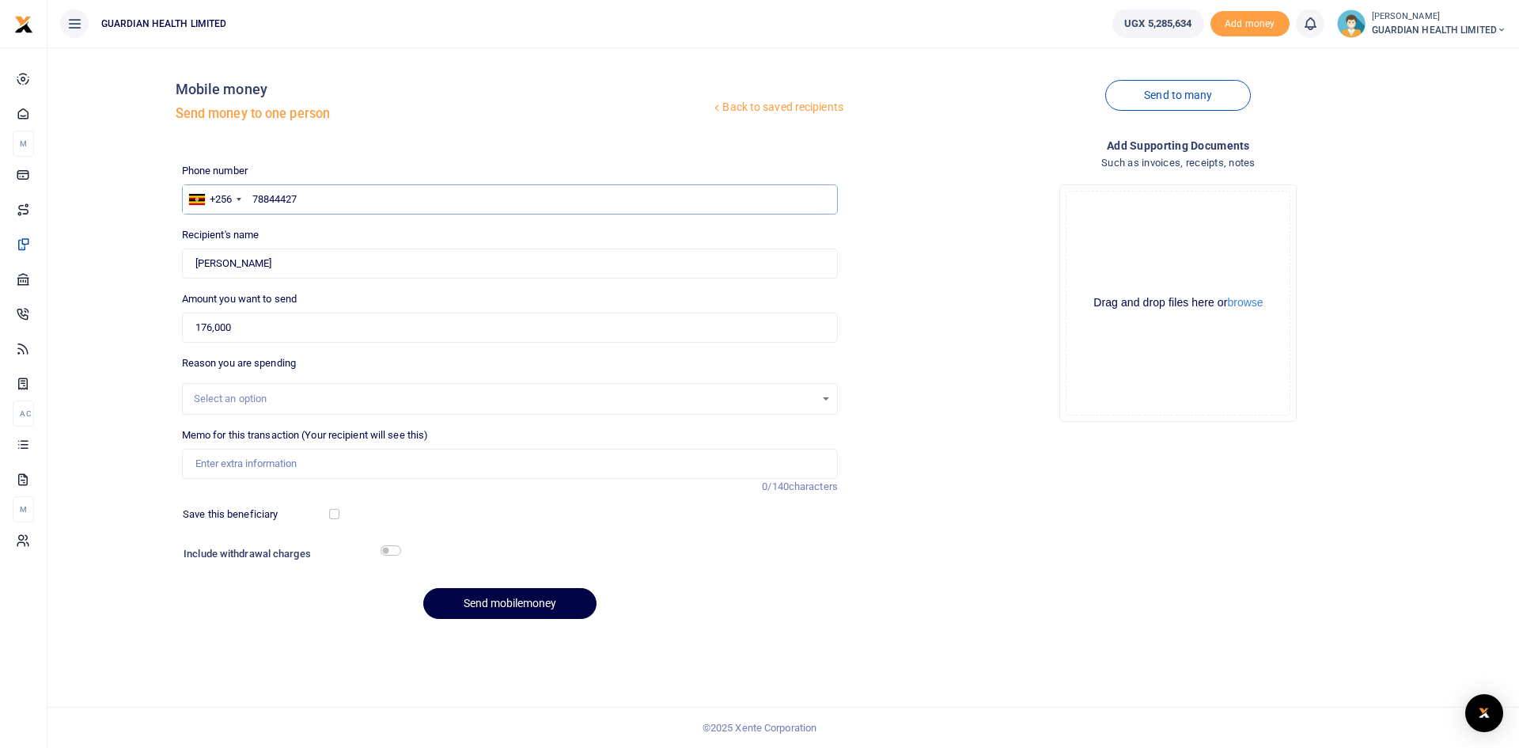
type input "788444274"
type input "Mariam Nantege"
type input "788444274"
click at [315, 263] on input "Found" at bounding box center [510, 263] width 656 height 30
click at [267, 466] on input "Memo for this transaction (Your recipient will see this)" at bounding box center [510, 464] width 656 height 30
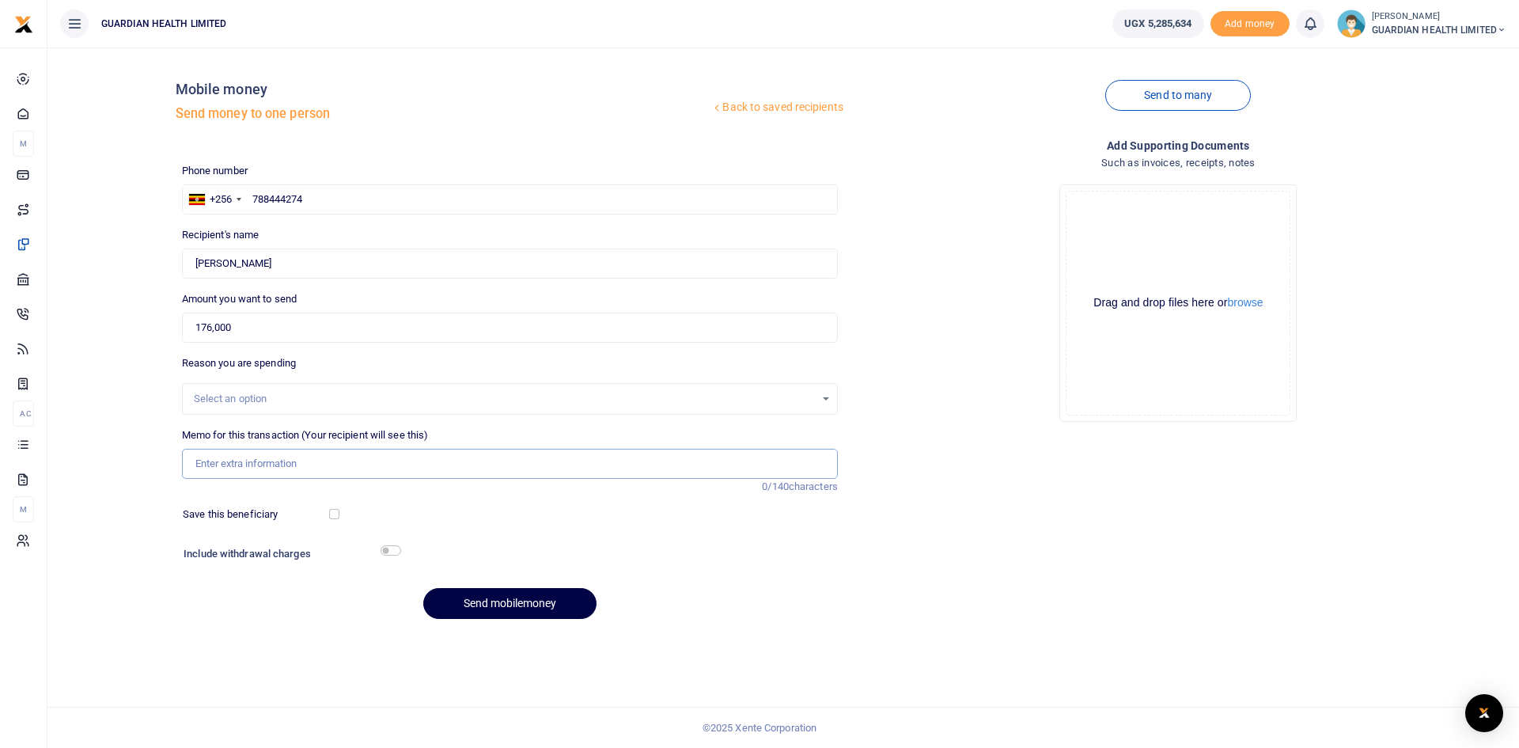
paste input "facilitation for the trips to the clinic sites"
type input "facilitation for the trips to the clinic sites in Bunga"
click at [332, 514] on input "checkbox" at bounding box center [334, 514] width 10 height 10
checkbox input "true"
click at [392, 553] on input "checkbox" at bounding box center [391, 550] width 21 height 10
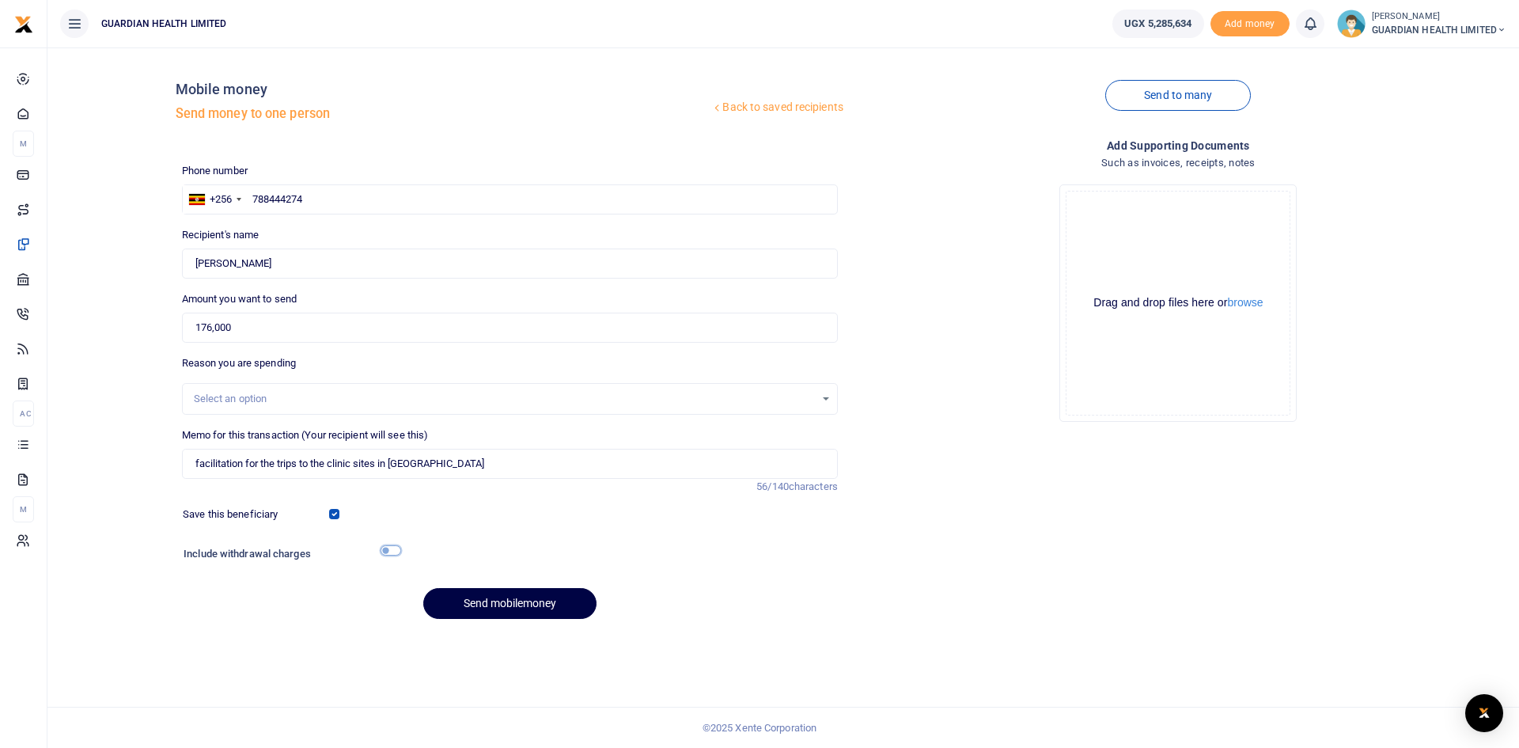
checkbox input "true"
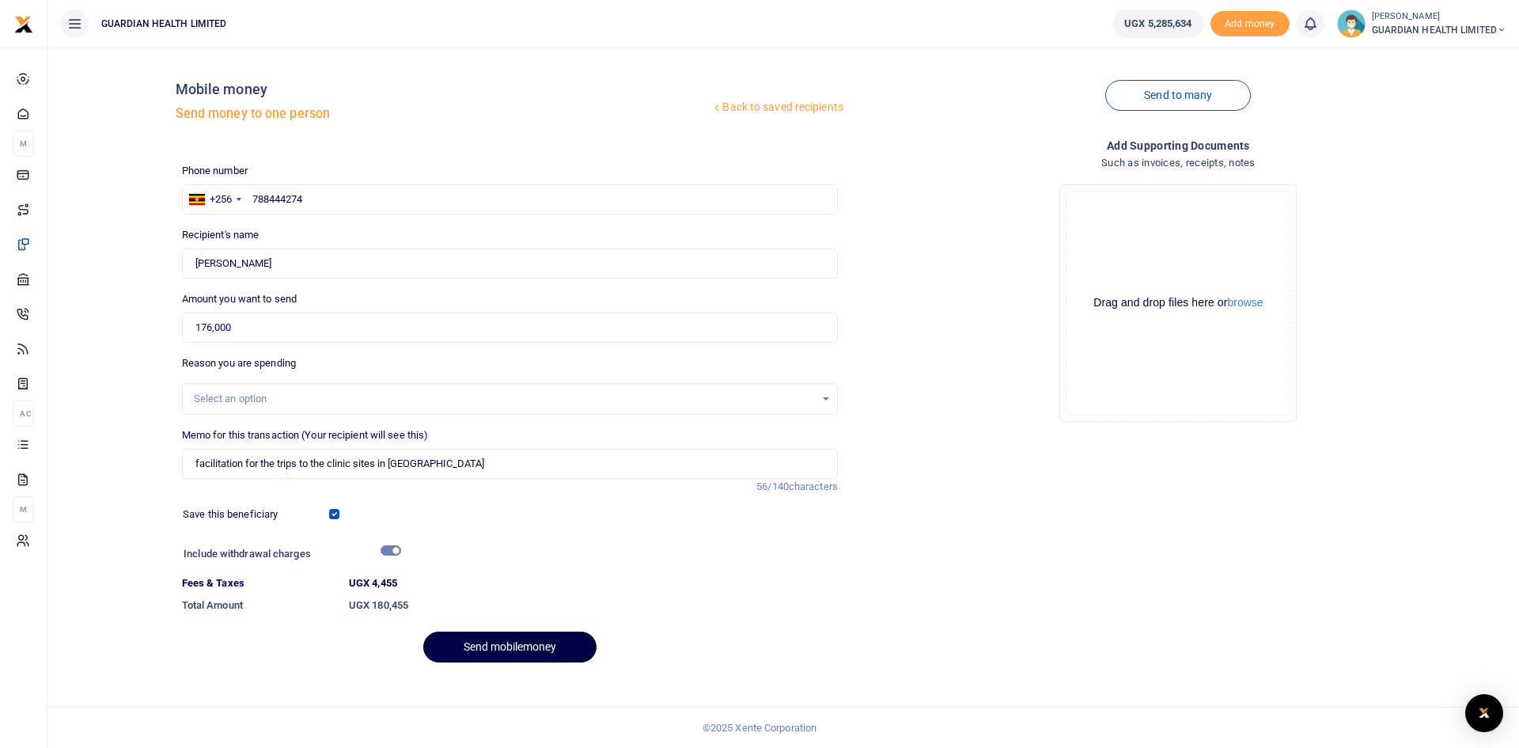
click at [256, 397] on div "Select an option" at bounding box center [504, 399] width 621 height 16
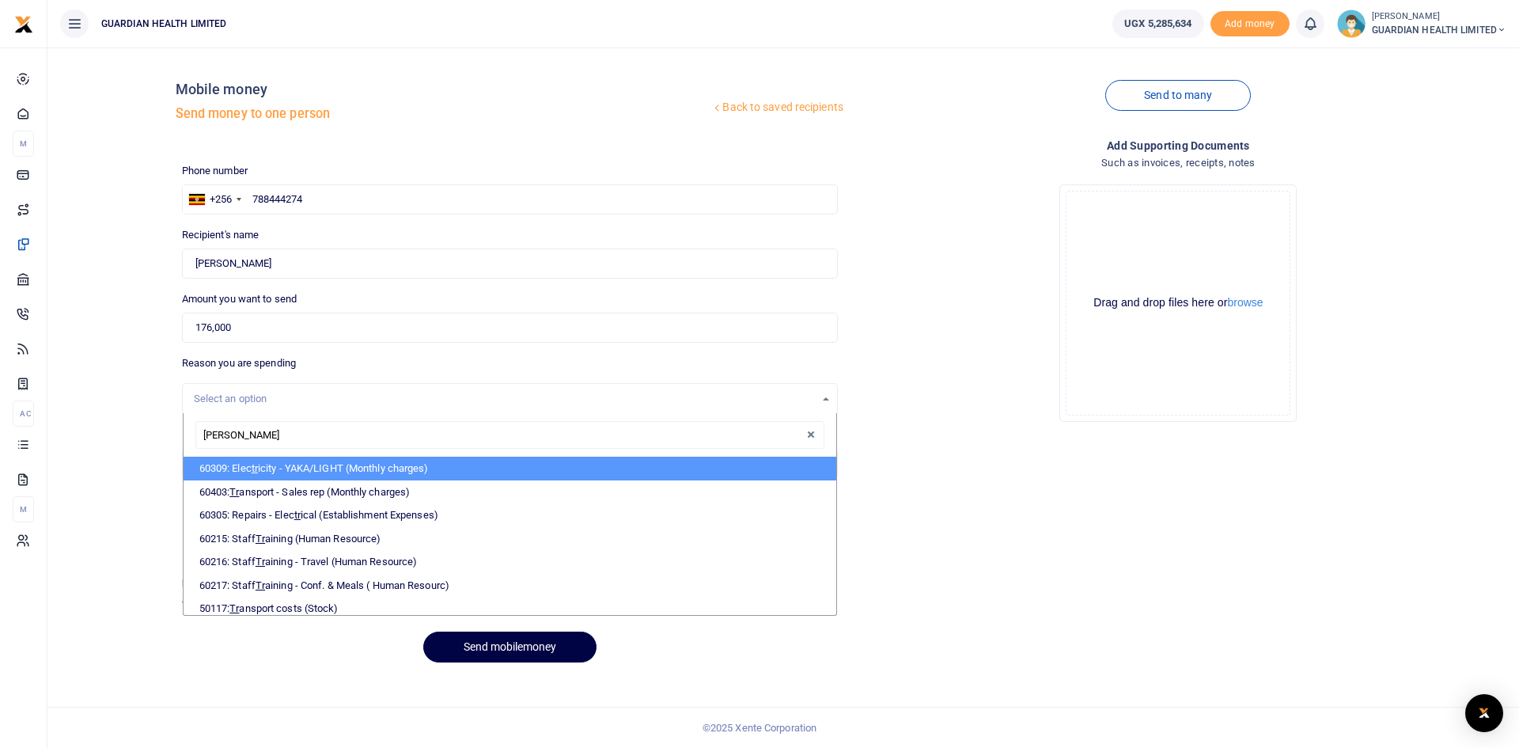
type input "trans"
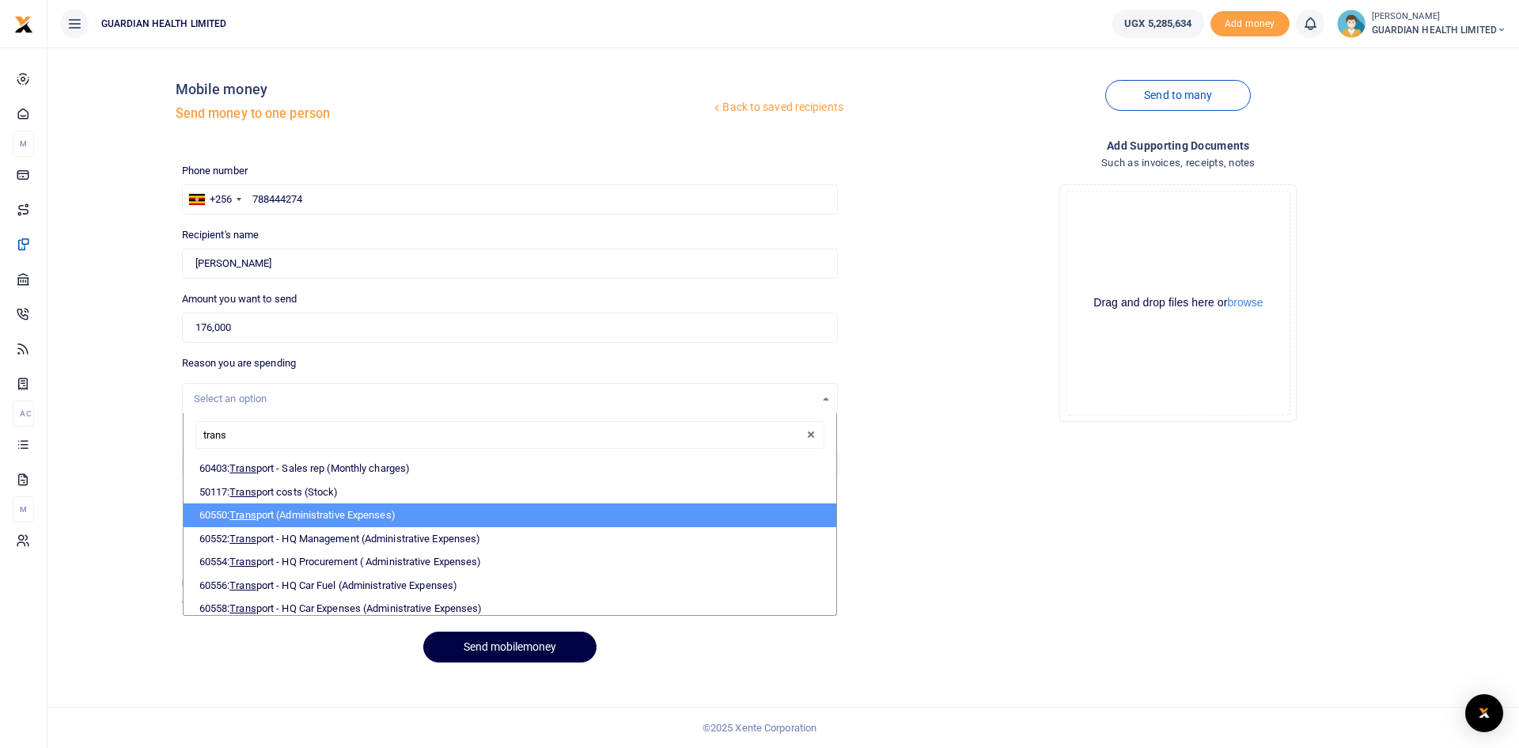
click at [264, 507] on li "60550: Trans port (Administrative Expenses)" at bounding box center [510, 515] width 653 height 24
select select "5420"
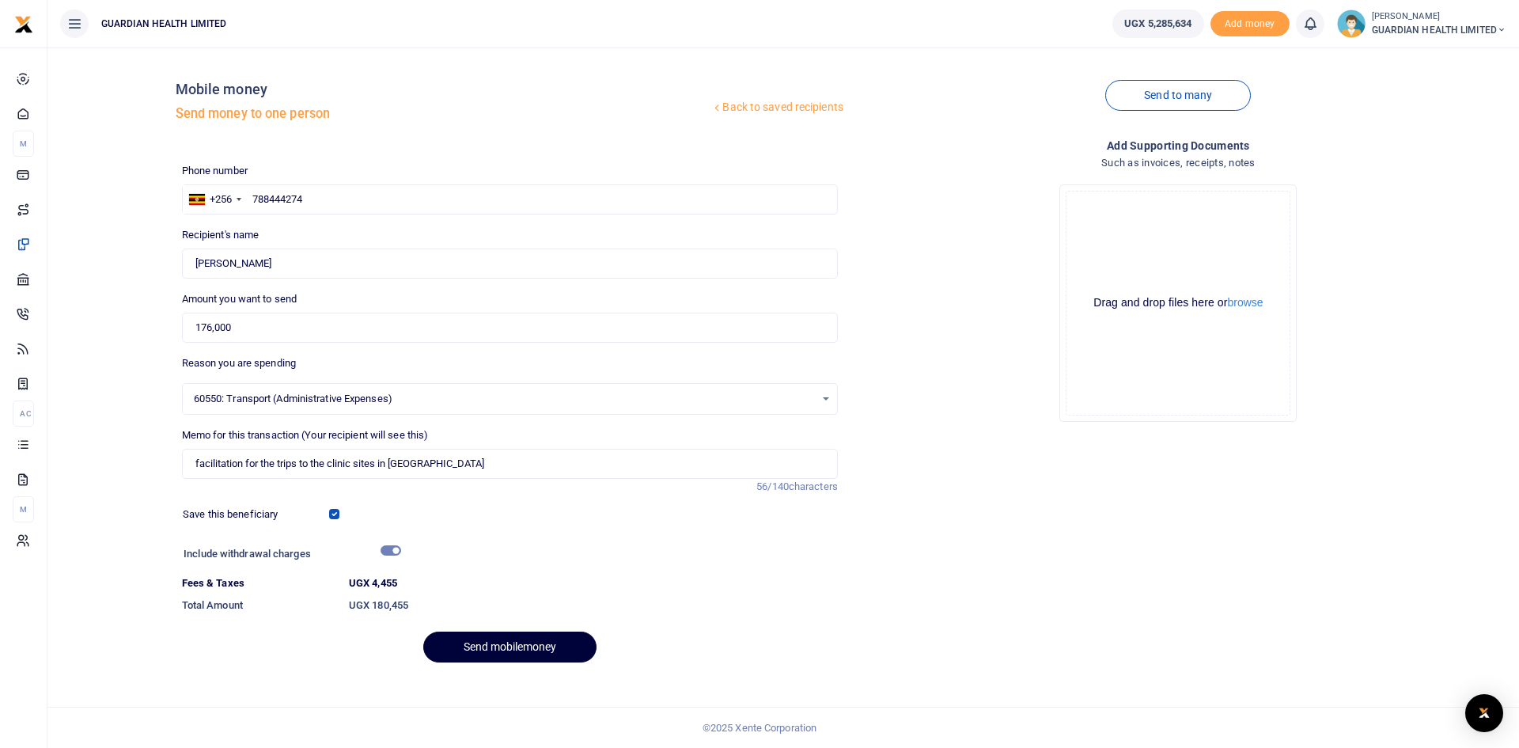
click at [498, 639] on button "Send mobilemoney" at bounding box center [509, 646] width 173 height 31
